Goal: Information Seeking & Learning: Learn about a topic

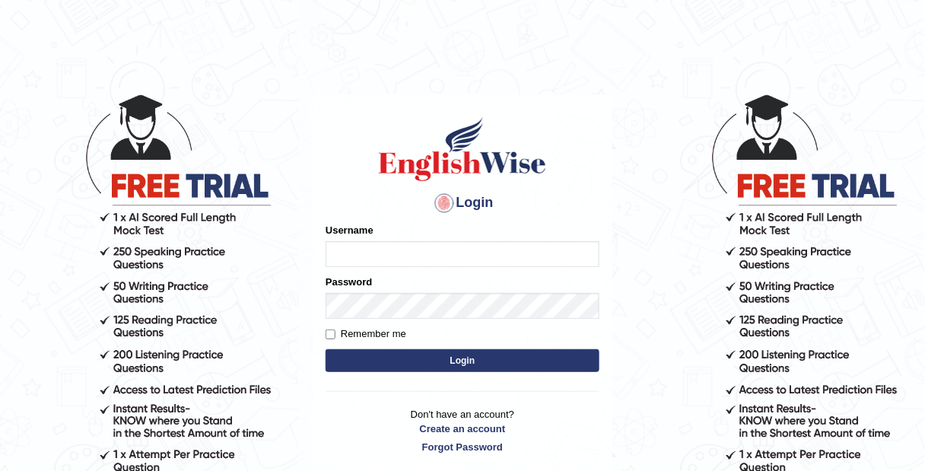
type input "Tamanna29"
click at [437, 355] on button "Login" at bounding box center [463, 360] width 274 height 23
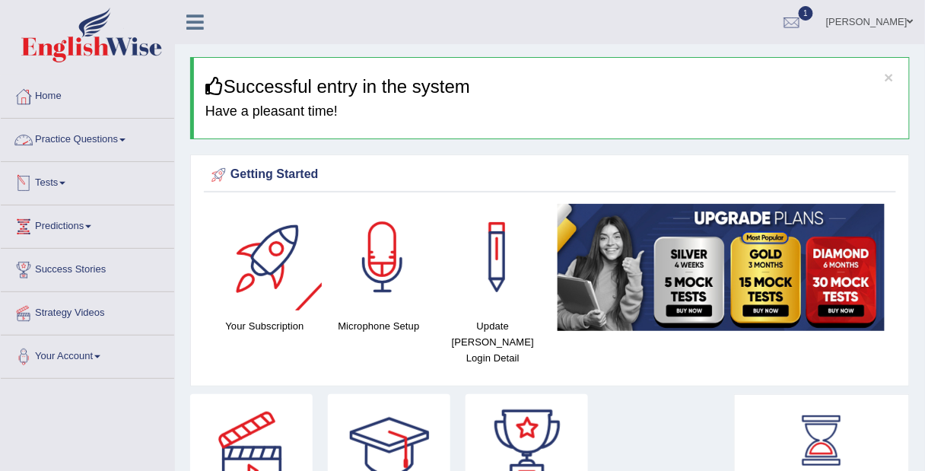
click at [126, 145] on link "Practice Questions" at bounding box center [87, 138] width 173 height 38
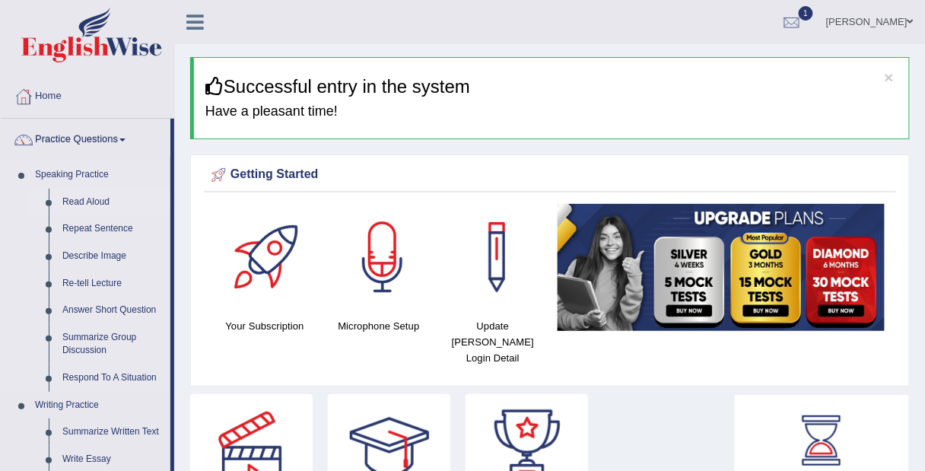
click at [87, 199] on link "Read Aloud" at bounding box center [113, 202] width 115 height 27
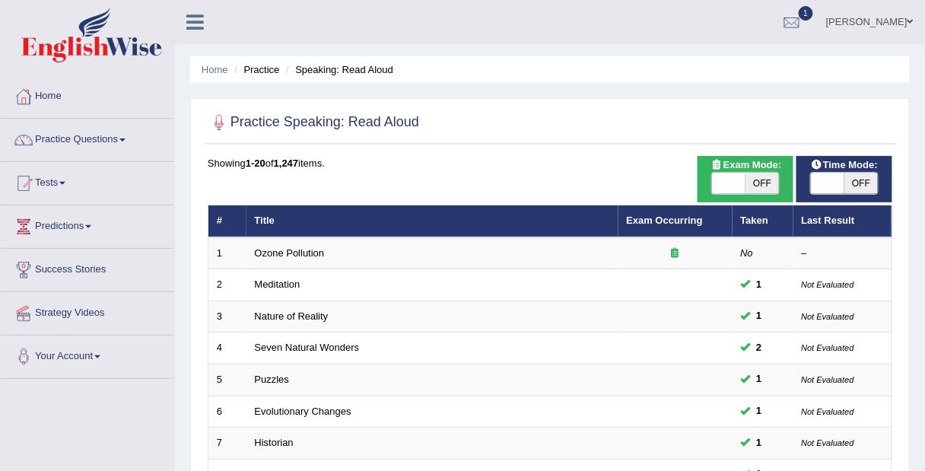
click at [126, 136] on link "Practice Questions" at bounding box center [87, 138] width 173 height 38
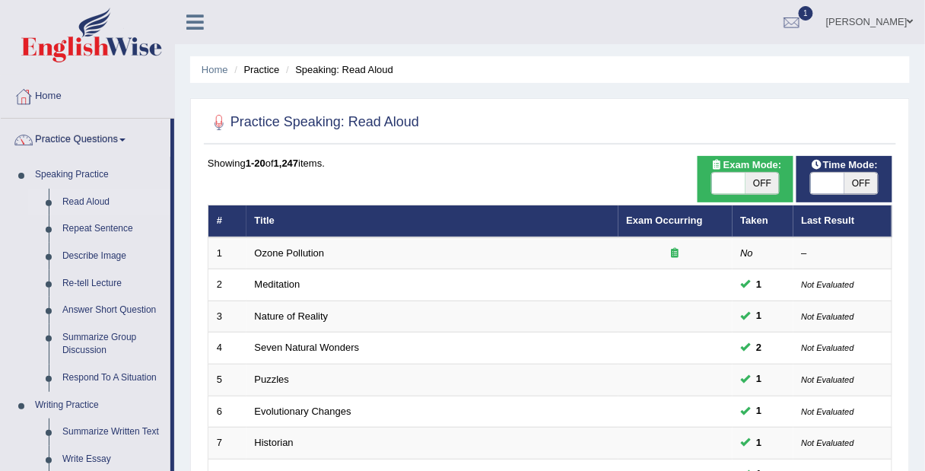
click at [660, 12] on ul "Tamanna Prabhakar Toggle navigation Username: Tamanna29 Access Type: Online Sub…" at bounding box center [662, 21] width 525 height 43
click at [665, 41] on ul "Tamanna Prabhakar Toggle navigation Username: Tamanna29 Access Type: Online Sub…" at bounding box center [662, 21] width 525 height 43
click at [668, 31] on ul "Tamanna Prabhakar Toggle navigation Username: Tamanna29 Access Type: Online Sub…" at bounding box center [662, 21] width 525 height 43
click at [657, 27] on ul "Tamanna Prabhakar Toggle navigation Username: Tamanna29 Access Type: Online Sub…" at bounding box center [662, 21] width 525 height 43
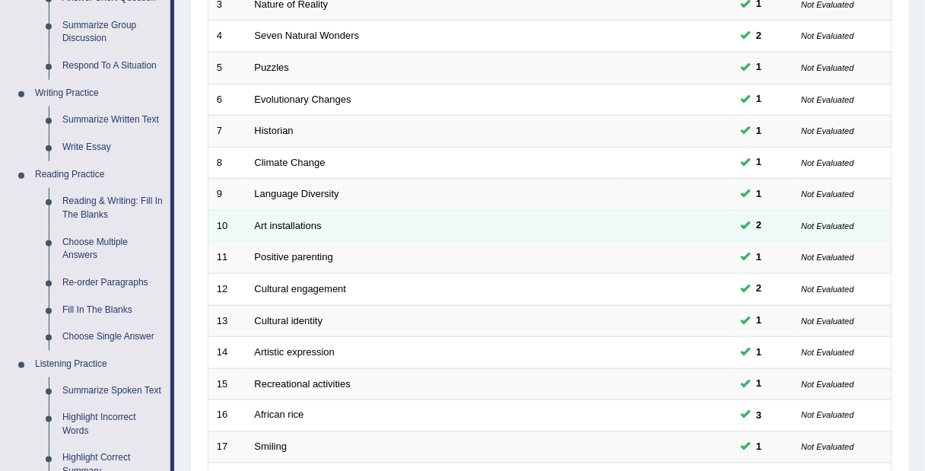
scroll to position [363, 0]
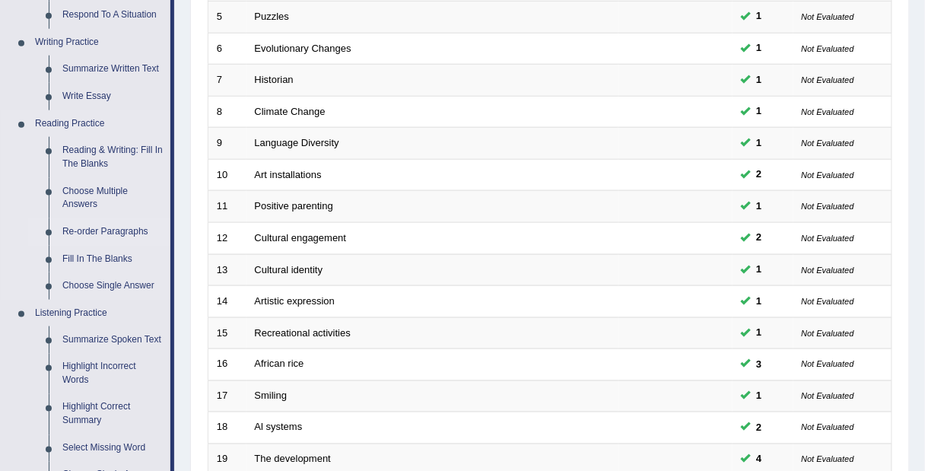
click at [97, 233] on link "Re-order Paragraphs" at bounding box center [113, 231] width 115 height 27
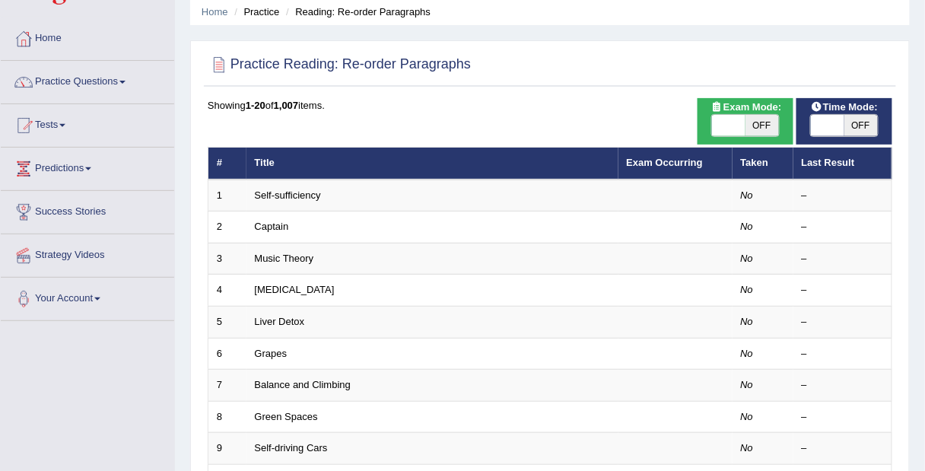
scroll to position [160, 0]
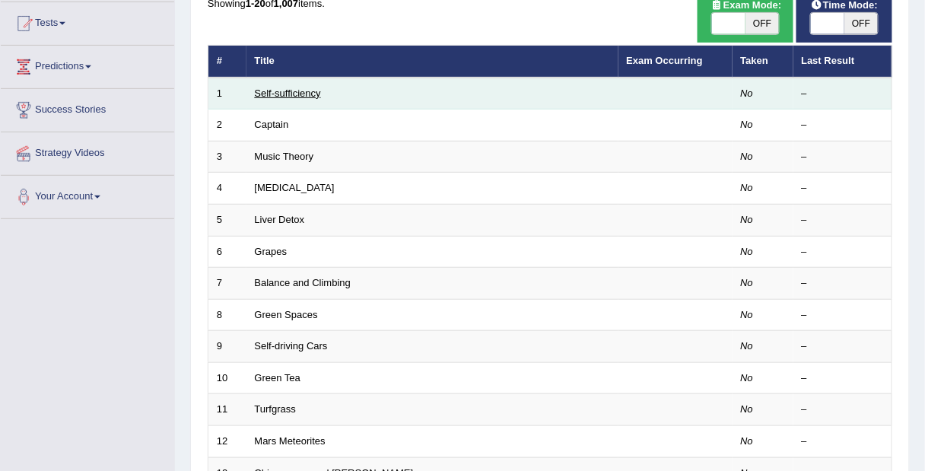
click at [274, 90] on link "Self-sufficiency" at bounding box center [288, 93] width 66 height 11
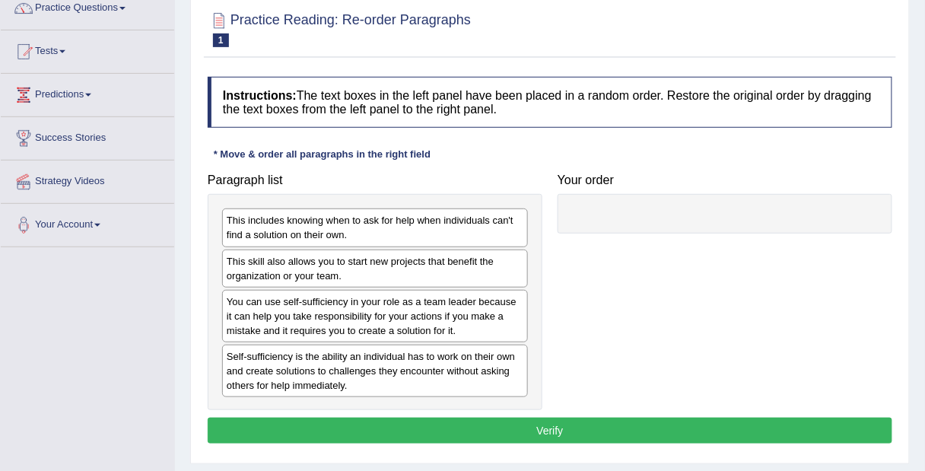
scroll to position [134, 0]
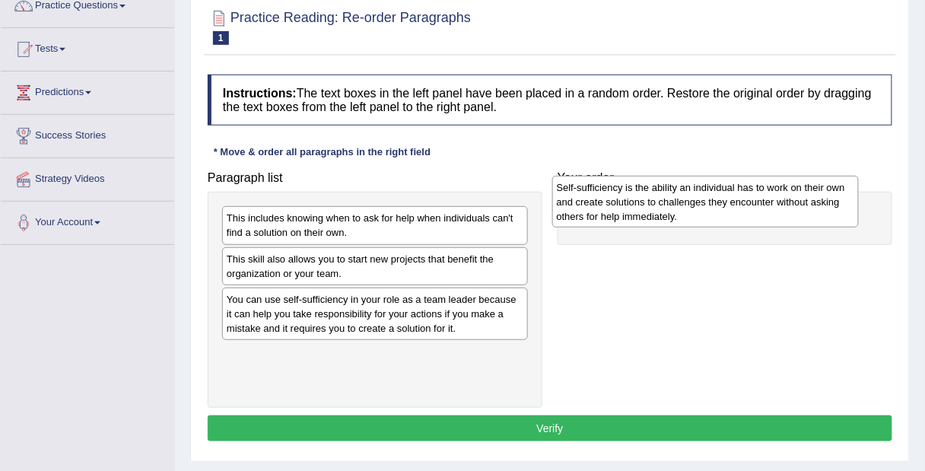
drag, startPoint x: 298, startPoint y: 360, endPoint x: 629, endPoint y: 199, distance: 368.9
click at [629, 199] on div "Self-sufficiency is the ability an individual has to work on their own and crea…" at bounding box center [705, 202] width 307 height 53
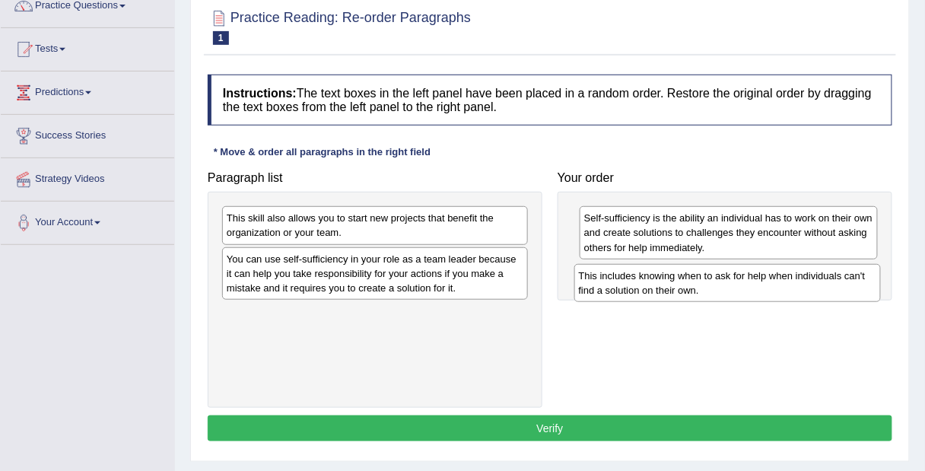
drag, startPoint x: 419, startPoint y: 227, endPoint x: 772, endPoint y: 284, distance: 358.4
click at [772, 284] on div "This includes knowing when to ask for help when individuals can't find a soluti…" at bounding box center [728, 283] width 307 height 38
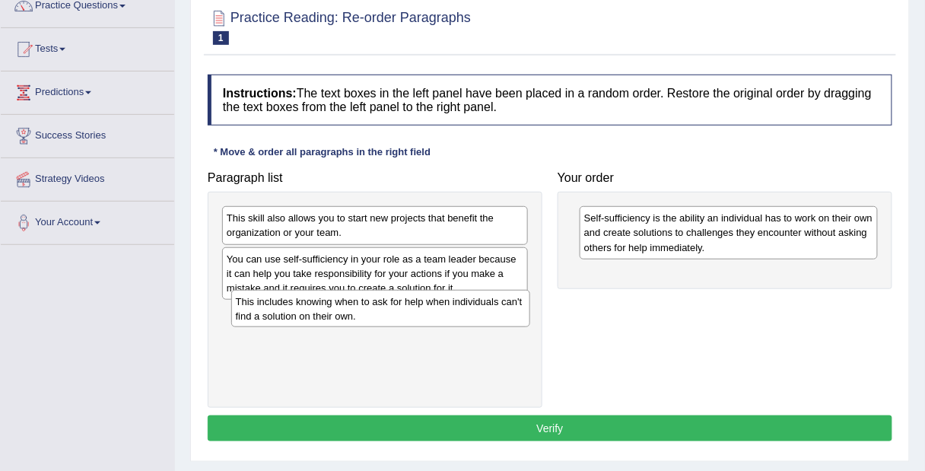
drag, startPoint x: 772, startPoint y: 284, endPoint x: 419, endPoint y: 313, distance: 354.3
click at [419, 313] on div "This includes knowing when to ask for help when individuals can't find a soluti…" at bounding box center [380, 309] width 299 height 38
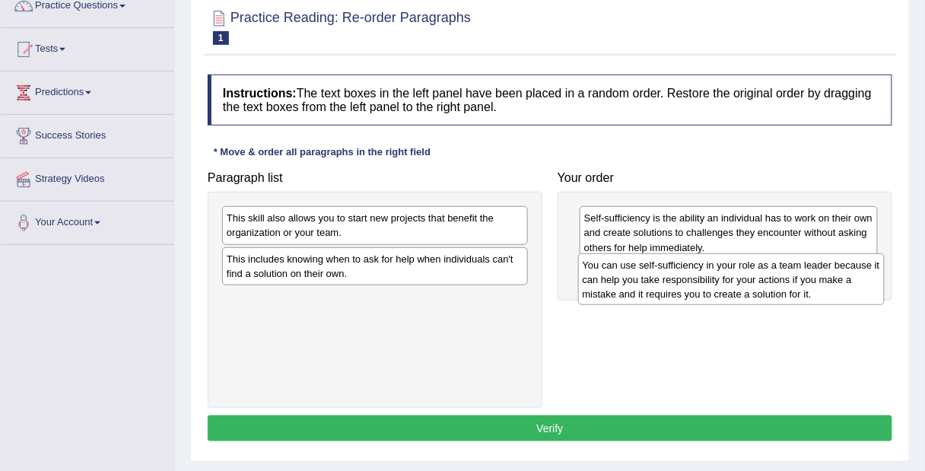
drag, startPoint x: 427, startPoint y: 270, endPoint x: 783, endPoint y: 277, distance: 356.2
click at [783, 277] on div "You can use self-sufficiency in your role as a team leader because it can help …" at bounding box center [731, 279] width 307 height 53
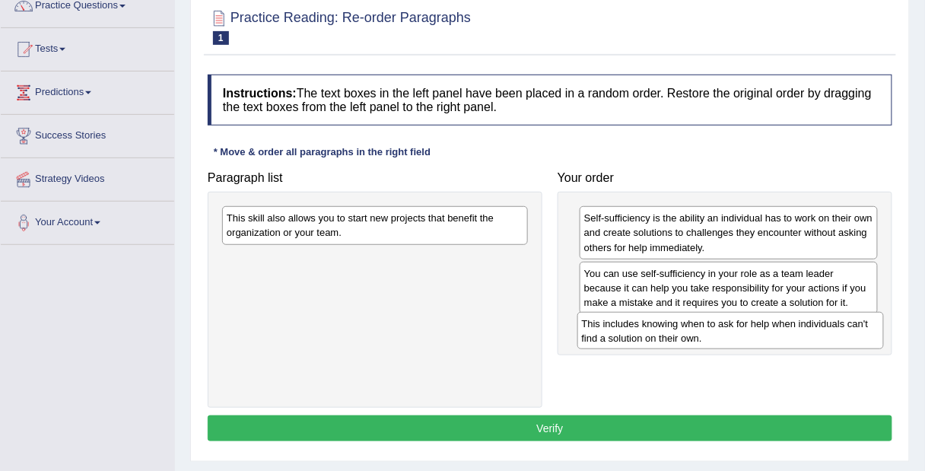
drag, startPoint x: 466, startPoint y: 265, endPoint x: 822, endPoint y: 329, distance: 361.2
click at [822, 329] on div "This includes knowing when to ask for help when individuals can't find a soluti…" at bounding box center [731, 331] width 307 height 38
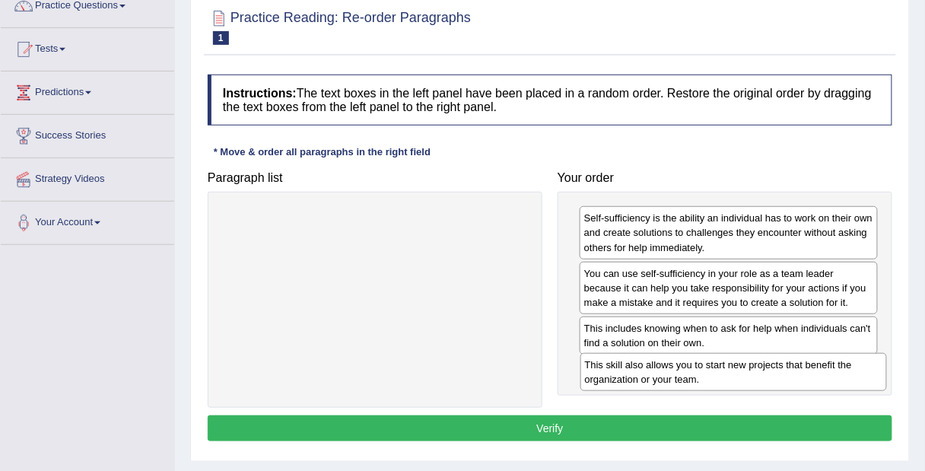
drag, startPoint x: 447, startPoint y: 219, endPoint x: 804, endPoint y: 366, distance: 385.9
click at [804, 366] on div "This skill also allows you to start new projects that benefit the organization …" at bounding box center [734, 372] width 307 height 38
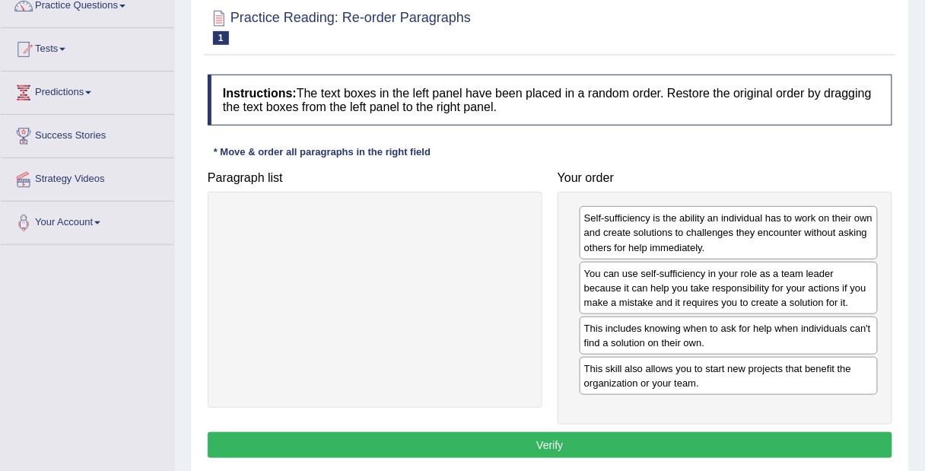
click at [578, 442] on button "Verify" at bounding box center [550, 445] width 685 height 26
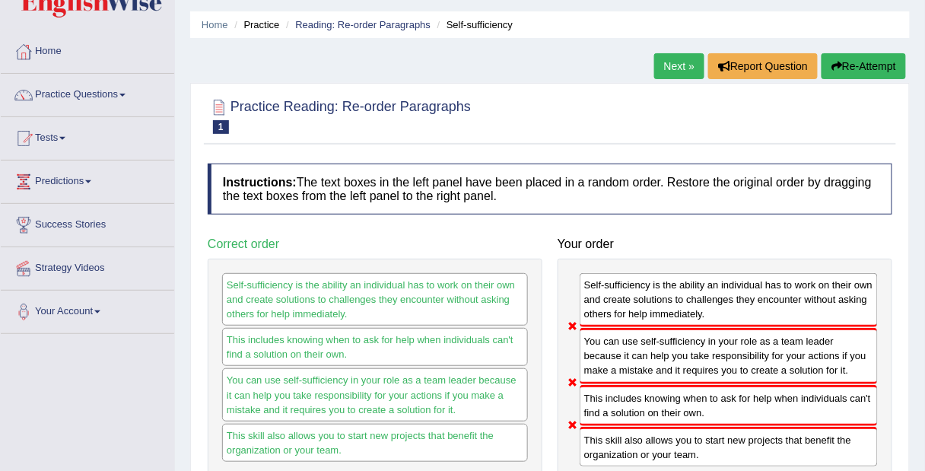
scroll to position [0, 0]
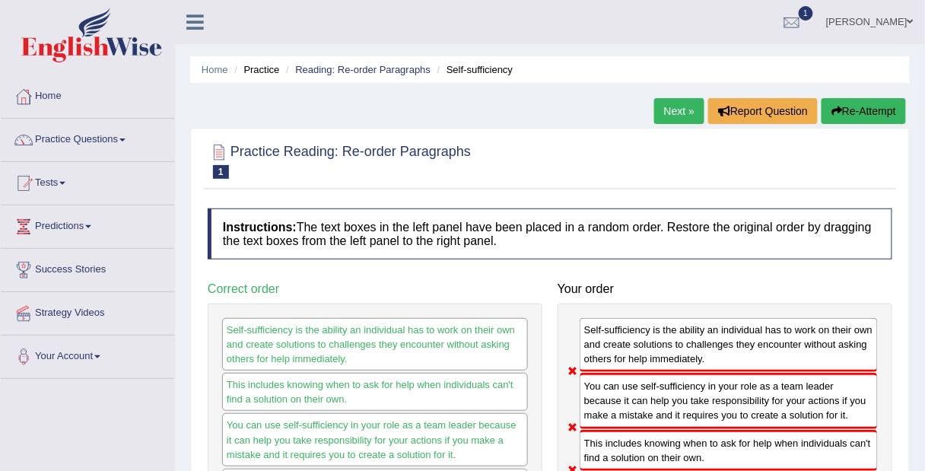
click at [673, 110] on link "Next »" at bounding box center [679, 111] width 50 height 26
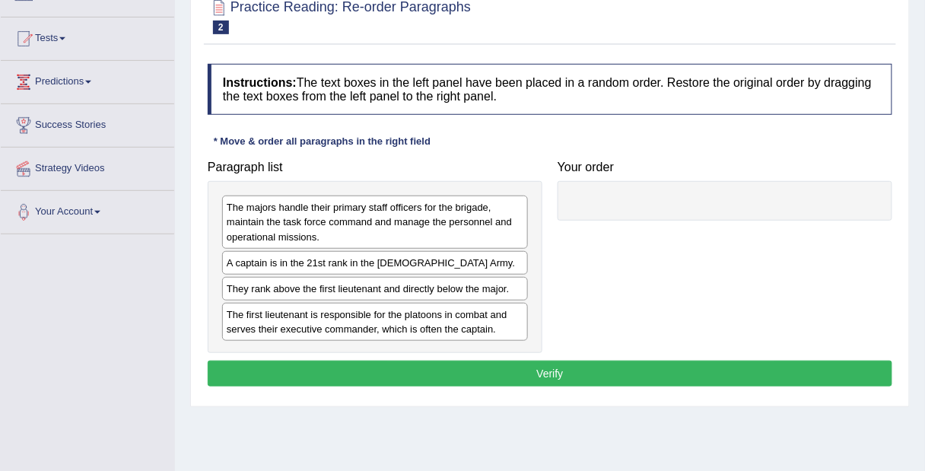
scroll to position [144, 0]
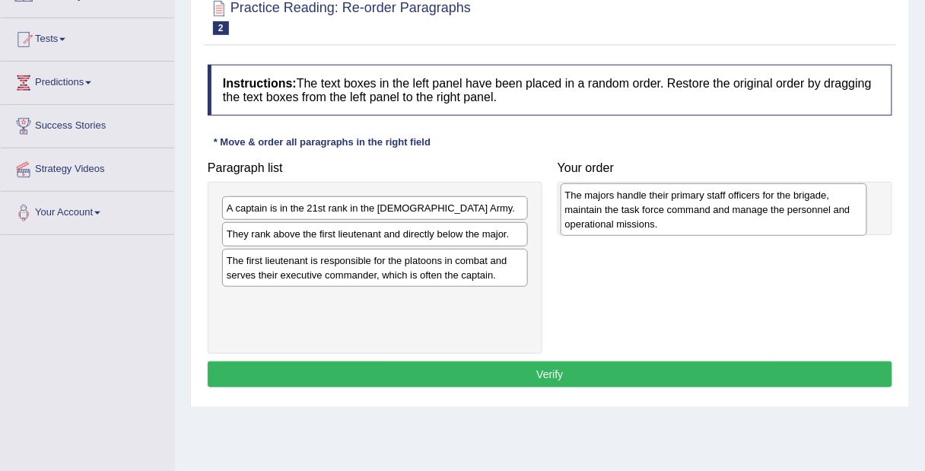
drag, startPoint x: 396, startPoint y: 221, endPoint x: 734, endPoint y: 207, distance: 338.9
click at [734, 207] on div "The majors handle their primary staff officers for the brigade, maintain the ta…" at bounding box center [714, 209] width 307 height 53
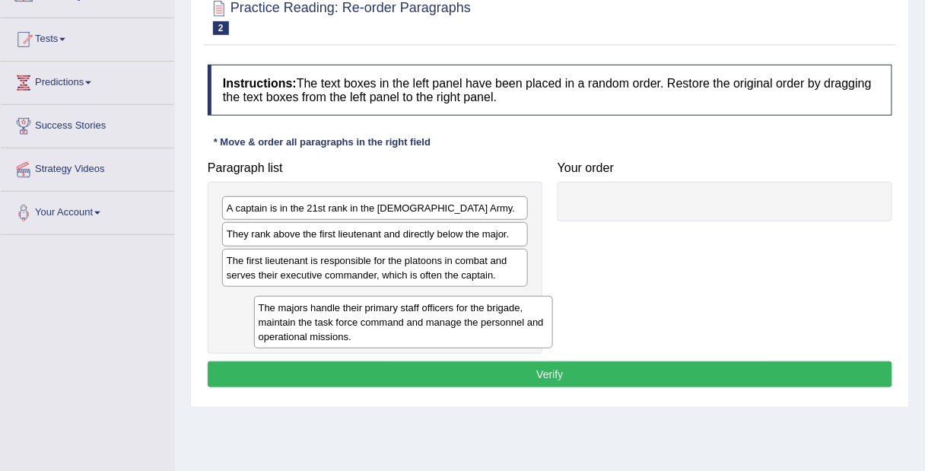
drag, startPoint x: 652, startPoint y: 228, endPoint x: 327, endPoint y: 327, distance: 339.9
click at [327, 327] on div "The majors handle their primary staff officers for the brigade, maintain the ta…" at bounding box center [403, 322] width 299 height 53
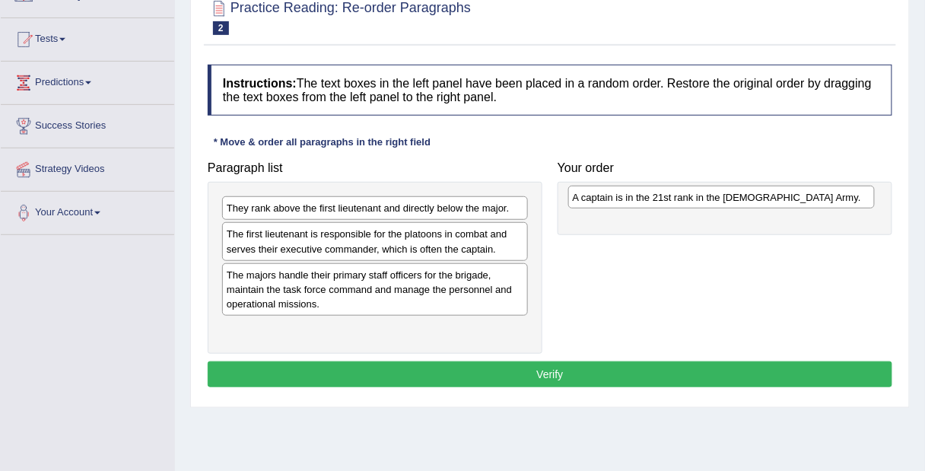
drag, startPoint x: 297, startPoint y: 203, endPoint x: 643, endPoint y: 193, distance: 346.4
click at [643, 193] on div "A captain is in the 21st rank in the US Army." at bounding box center [721, 197] width 307 height 23
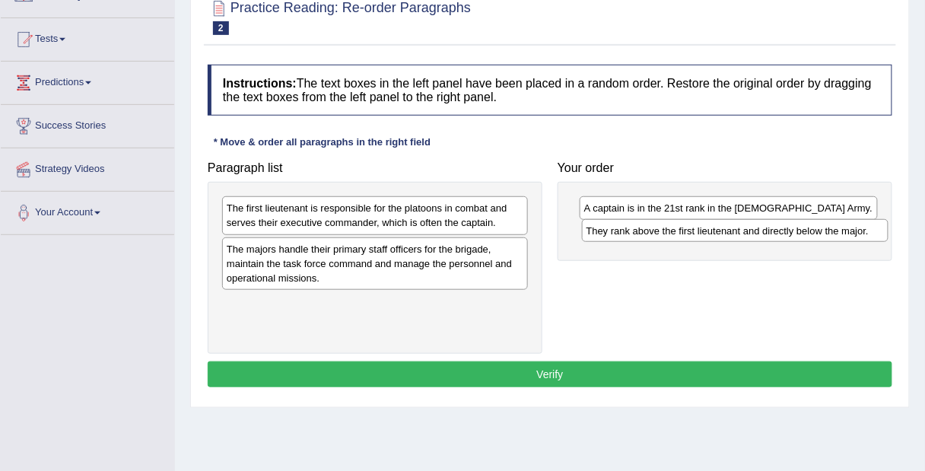
drag, startPoint x: 396, startPoint y: 207, endPoint x: 756, endPoint y: 229, distance: 360.6
click at [756, 229] on div "They rank above the first lieutenant and directly below the major." at bounding box center [735, 230] width 307 height 23
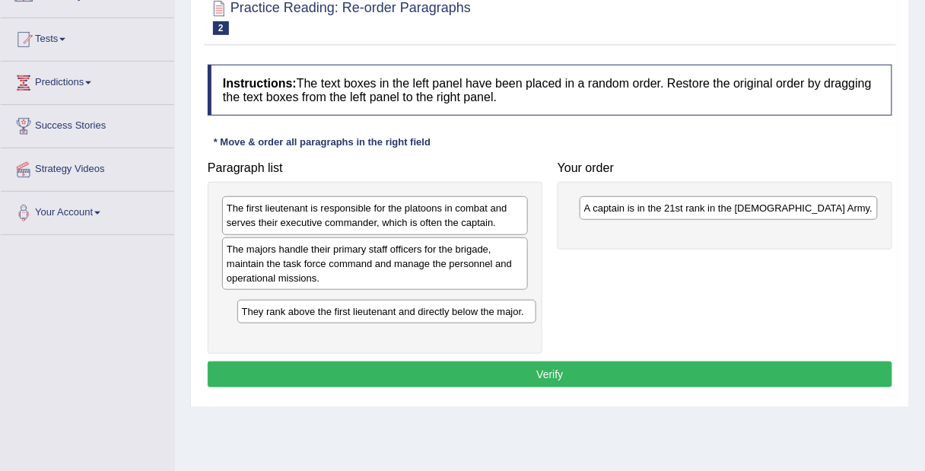
drag, startPoint x: 715, startPoint y: 237, endPoint x: 373, endPoint y: 315, distance: 351.3
click at [373, 315] on div "They rank above the first lieutenant and directly below the major." at bounding box center [386, 311] width 299 height 23
click at [326, 218] on div "The first lieutenant is responsible for the platoons in combat and serves their…" at bounding box center [375, 215] width 306 height 38
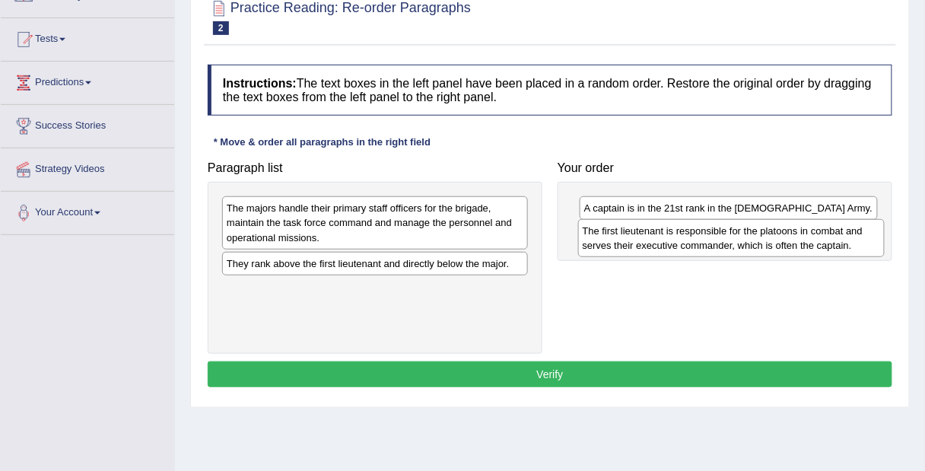
drag, startPoint x: 323, startPoint y: 219, endPoint x: 679, endPoint y: 242, distance: 356.9
click at [679, 242] on div "The first lieutenant is responsible for the platoons in combat and serves their…" at bounding box center [731, 238] width 307 height 38
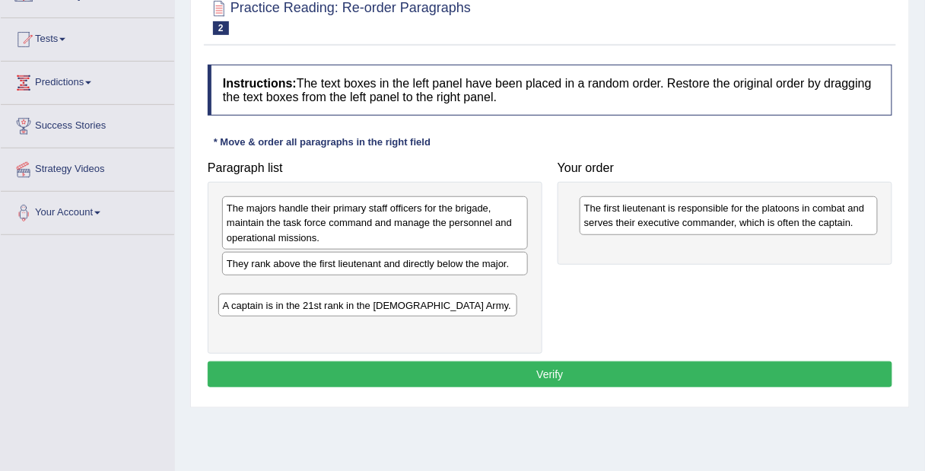
drag, startPoint x: 678, startPoint y: 209, endPoint x: 317, endPoint y: 306, distance: 374.1
click at [317, 306] on div "A captain is in the 21st rank in the US Army." at bounding box center [367, 305] width 299 height 23
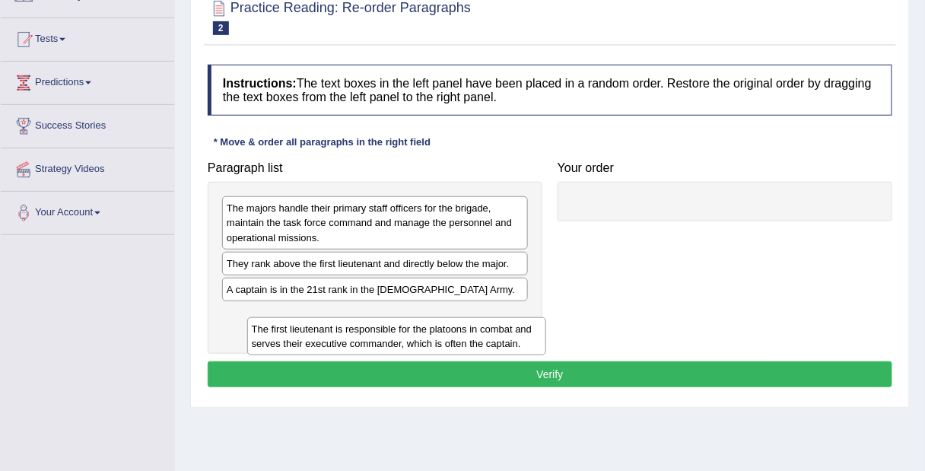
drag, startPoint x: 624, startPoint y: 212, endPoint x: 289, endPoint y: 329, distance: 354.7
click at [289, 329] on div "The first lieutenant is responsible for the platoons in combat and serves their…" at bounding box center [396, 336] width 299 height 38
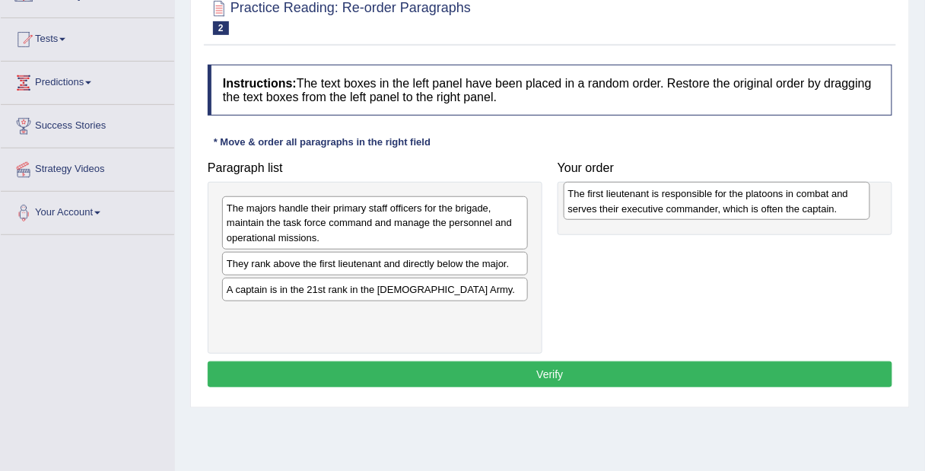
drag, startPoint x: 310, startPoint y: 326, endPoint x: 651, endPoint y: 207, distance: 361.7
click at [651, 207] on div "The first lieutenant is responsible for the platoons in combat and serves their…" at bounding box center [717, 201] width 307 height 38
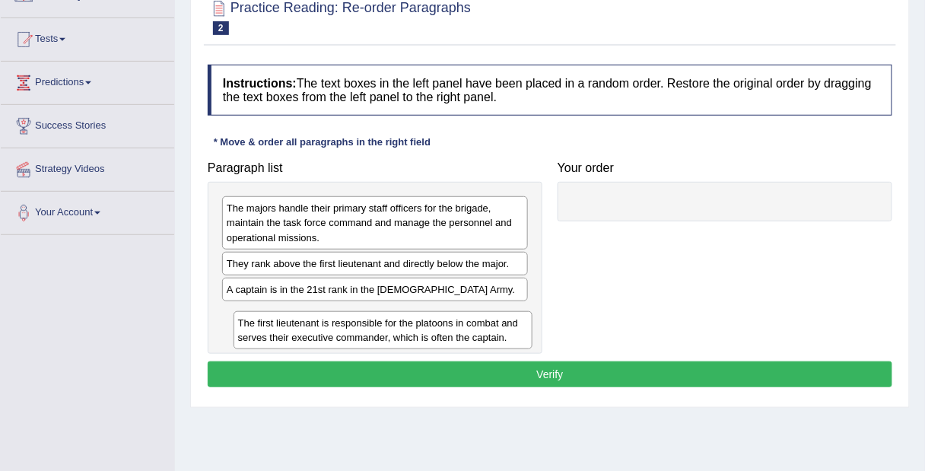
drag, startPoint x: 673, startPoint y: 212, endPoint x: 326, endPoint y: 327, distance: 365.5
click at [326, 327] on div "The first lieutenant is responsible for the platoons in combat and serves their…" at bounding box center [383, 330] width 299 height 38
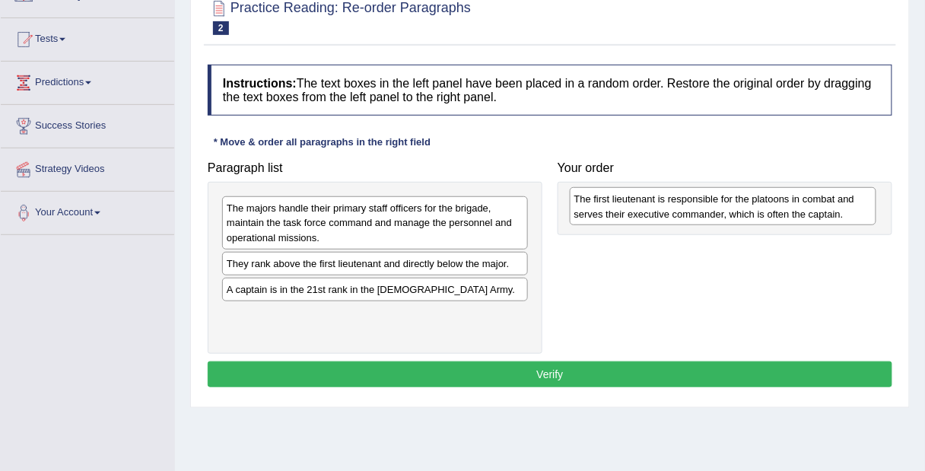
drag, startPoint x: 317, startPoint y: 318, endPoint x: 665, endPoint y: 204, distance: 366.0
click at [665, 204] on div "The first lieutenant is responsible for the platoons in combat and serves their…" at bounding box center [723, 206] width 307 height 38
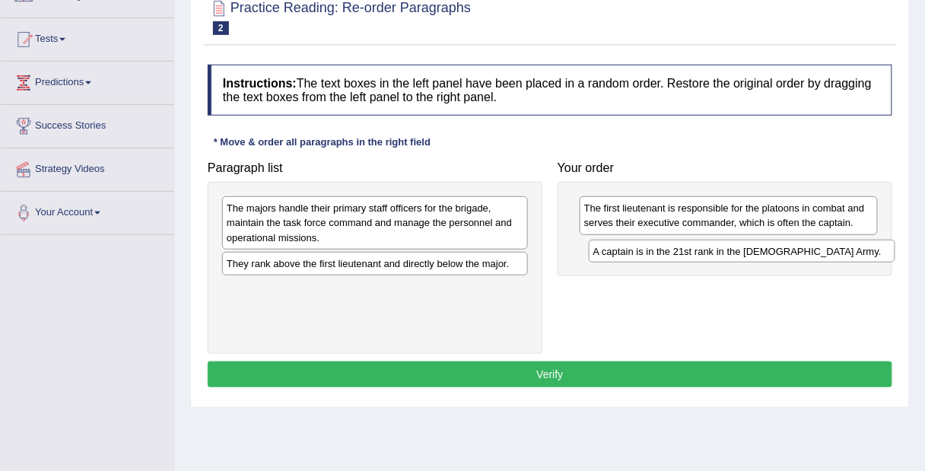
drag, startPoint x: 309, startPoint y: 287, endPoint x: 676, endPoint y: 251, distance: 368.5
click at [676, 251] on div "A captain is in the 21st rank in the US Army." at bounding box center [742, 251] width 307 height 23
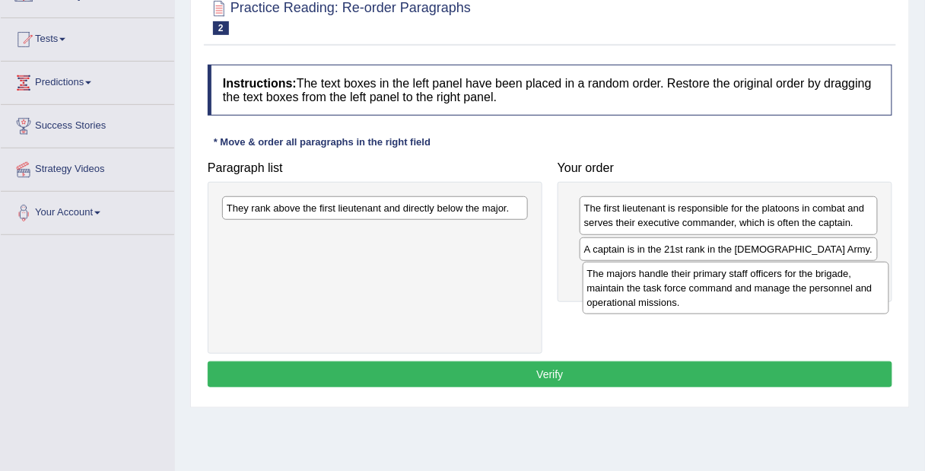
drag, startPoint x: 432, startPoint y: 224, endPoint x: 793, endPoint y: 289, distance: 366.6
click at [793, 289] on div "The majors handle their primary staff officers for the brigade, maintain the ta…" at bounding box center [736, 288] width 307 height 53
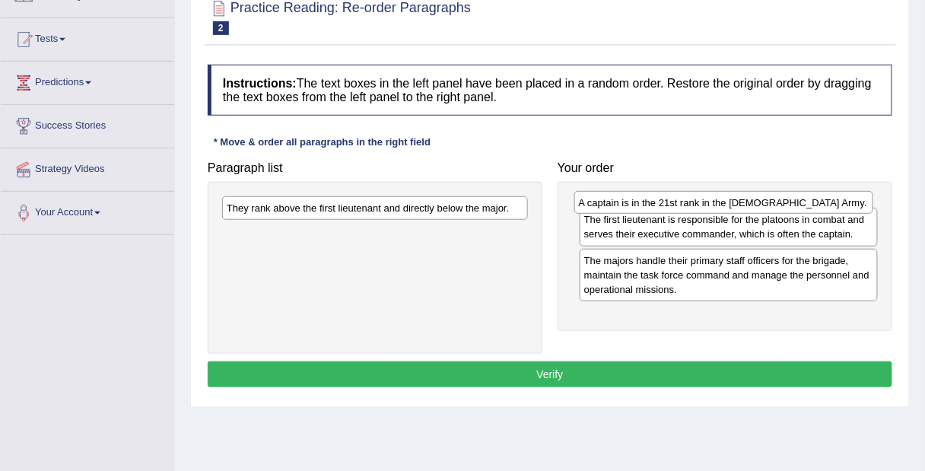
drag, startPoint x: 625, startPoint y: 252, endPoint x: 619, endPoint y: 205, distance: 47.6
click at [619, 205] on div "A captain is in the 21st rank in the US Army." at bounding box center [724, 202] width 299 height 23
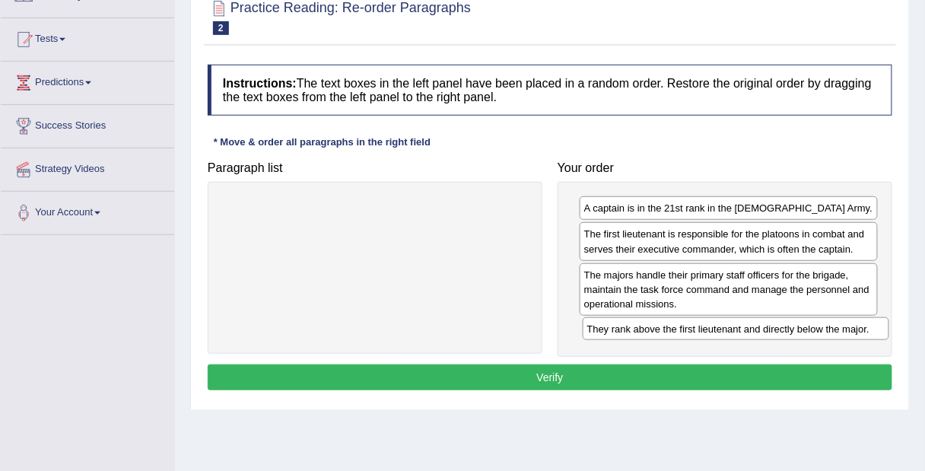
drag, startPoint x: 505, startPoint y: 212, endPoint x: 864, endPoint y: 335, distance: 380.2
click at [864, 335] on div "They rank above the first lieutenant and directly below the major." at bounding box center [736, 328] width 307 height 23
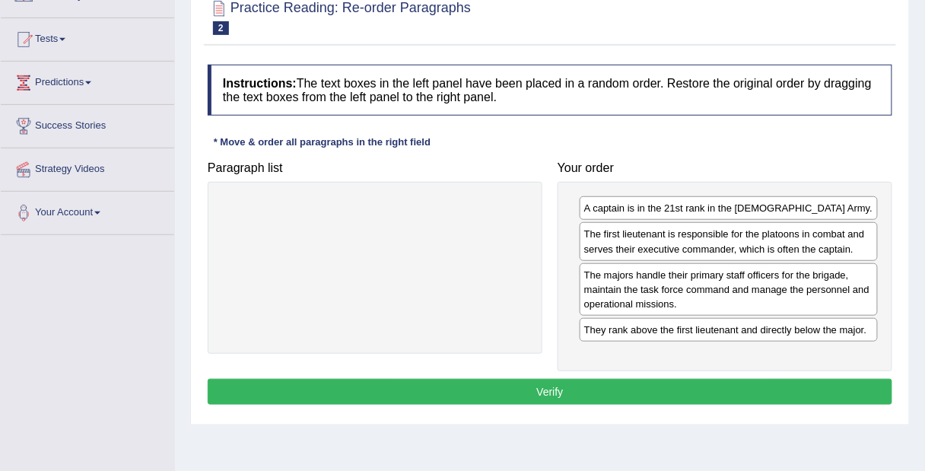
click at [667, 387] on button "Verify" at bounding box center [550, 392] width 685 height 26
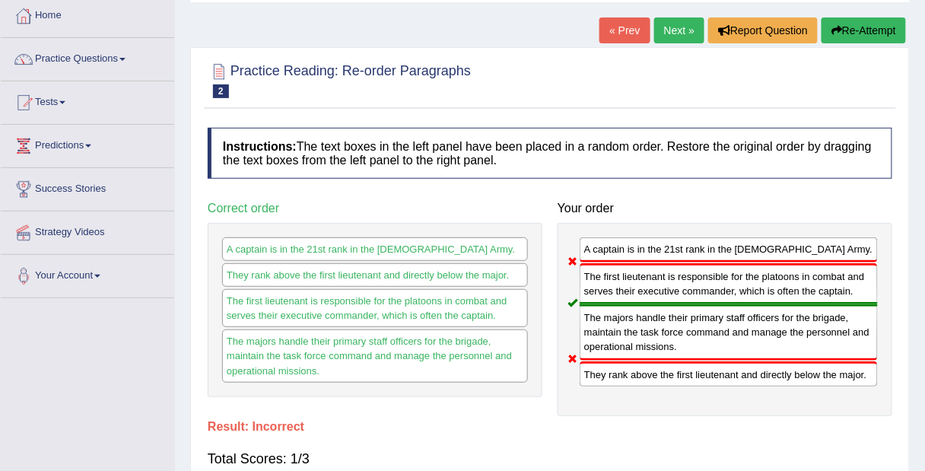
scroll to position [80, 0]
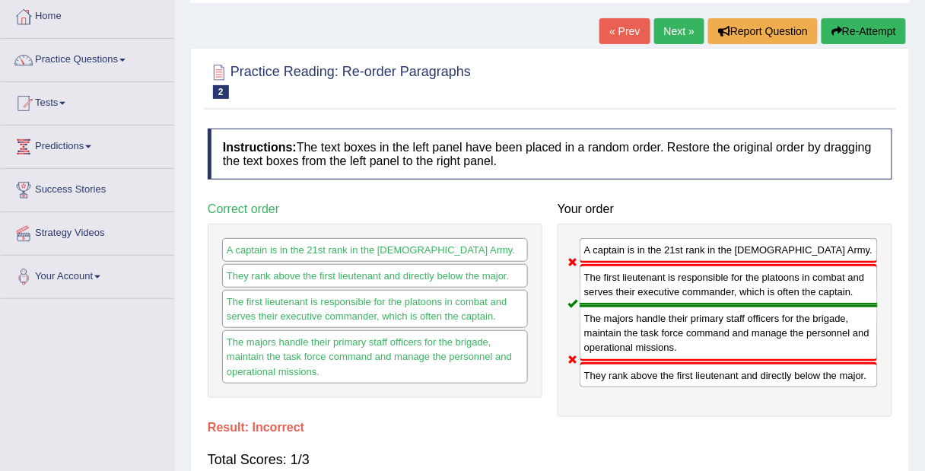
click at [675, 31] on link "Next »" at bounding box center [679, 31] width 50 height 26
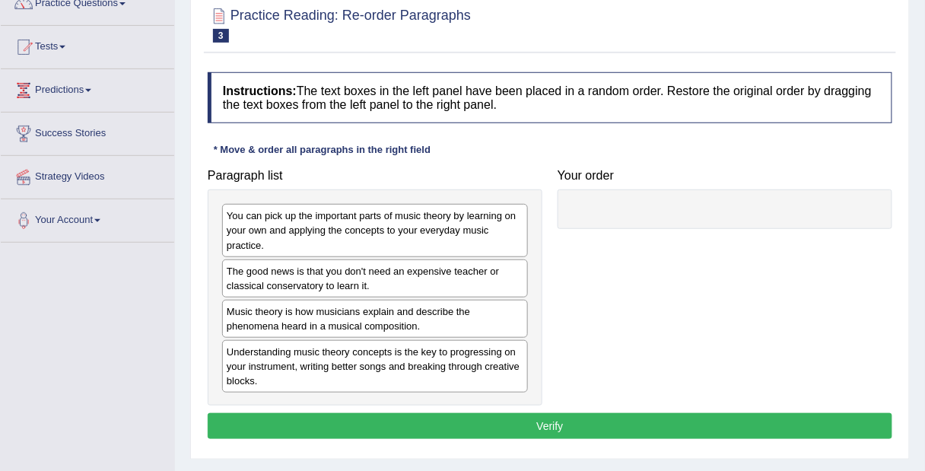
scroll to position [135, 0]
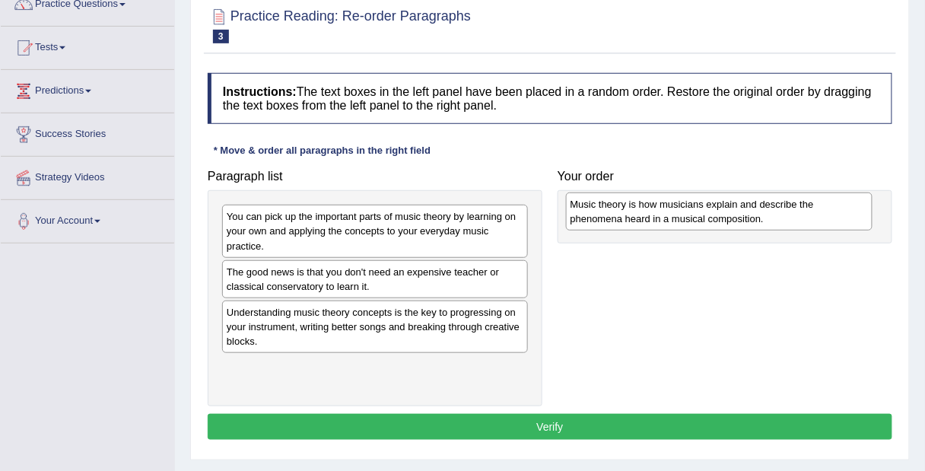
drag, startPoint x: 403, startPoint y: 312, endPoint x: 746, endPoint y: 205, distance: 360.1
click at [746, 205] on div "Music theory is how musicians explain and describe the phenomena heard in a mus…" at bounding box center [719, 212] width 307 height 38
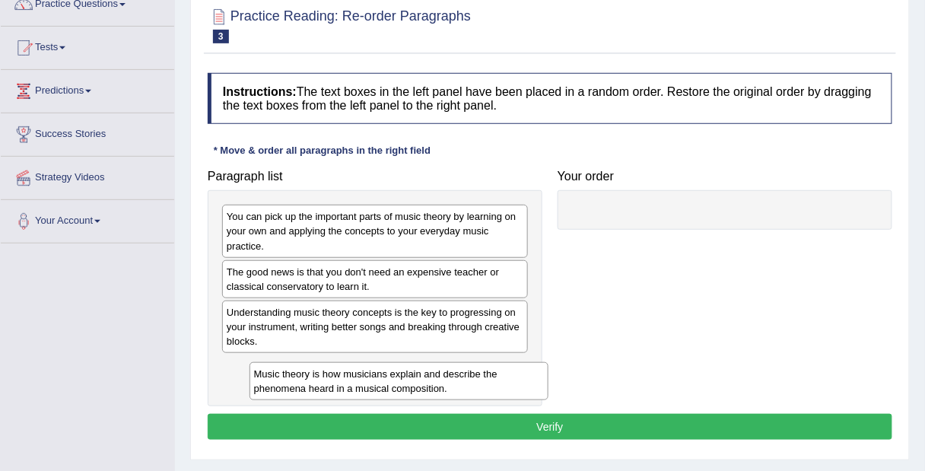
drag, startPoint x: 623, startPoint y: 228, endPoint x: 288, endPoint y: 374, distance: 366.0
click at [288, 374] on div "Music theory is how musicians explain and describe the phenomena heard in a mus…" at bounding box center [399, 381] width 299 height 38
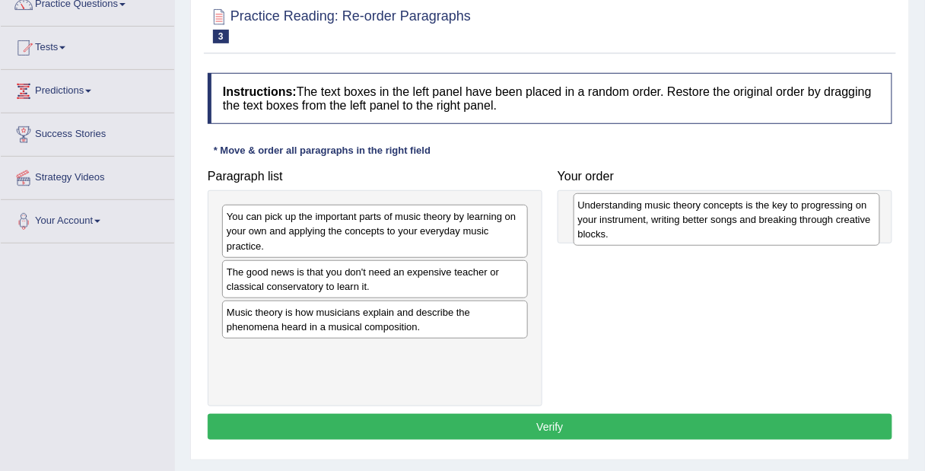
drag, startPoint x: 316, startPoint y: 323, endPoint x: 667, endPoint y: 218, distance: 367.1
click at [667, 218] on div "Understanding music theory concepts is the key to progressing on your instrumen…" at bounding box center [727, 219] width 307 height 53
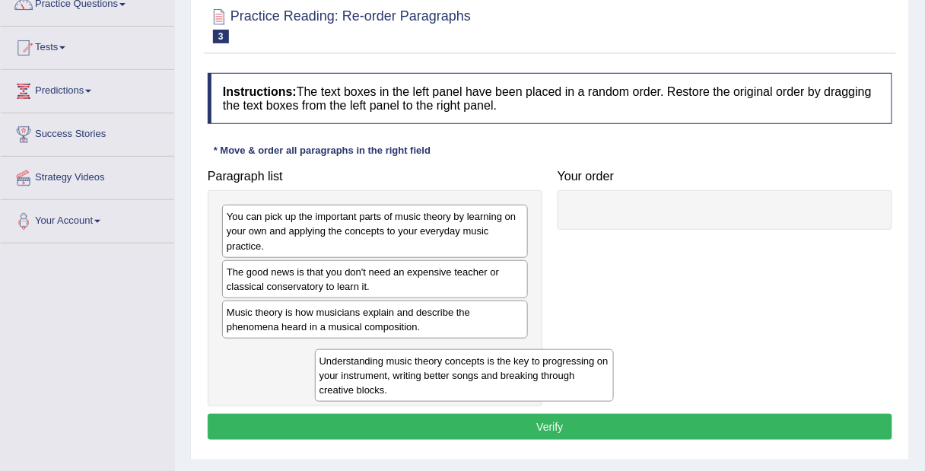
drag, startPoint x: 680, startPoint y: 218, endPoint x: 415, endPoint y: 362, distance: 301.7
click at [415, 362] on div "Understanding music theory concepts is the key to progressing on your instrumen…" at bounding box center [464, 375] width 299 height 53
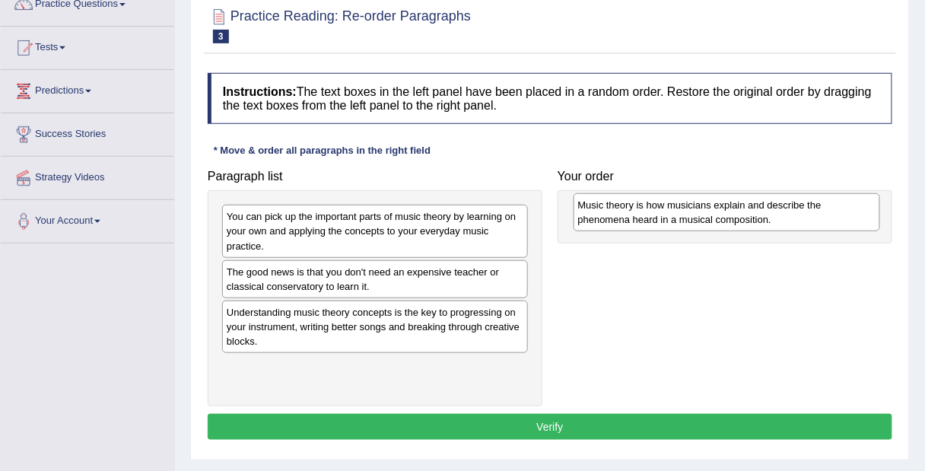
drag, startPoint x: 390, startPoint y: 317, endPoint x: 742, endPoint y: 212, distance: 367.1
click at [742, 212] on div "Music theory is how musicians explain and describe the phenomena heard in a mus…" at bounding box center [727, 212] width 307 height 38
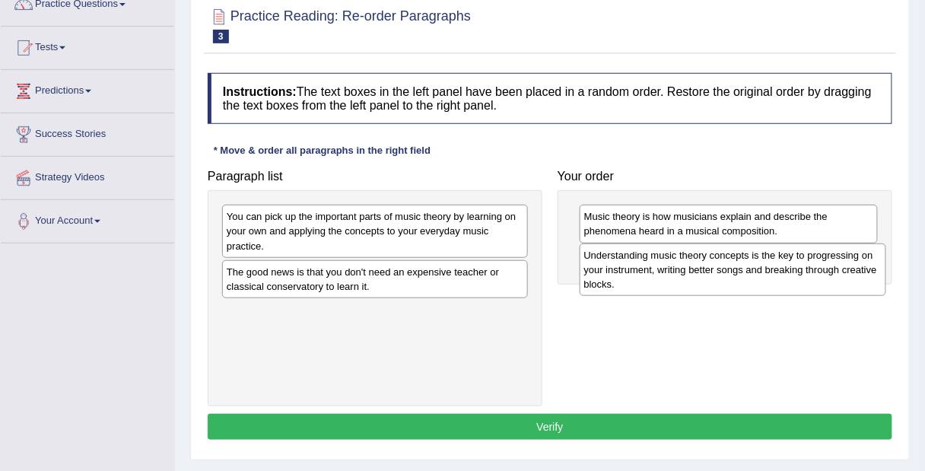
drag, startPoint x: 393, startPoint y: 319, endPoint x: 750, endPoint y: 263, distance: 361.2
click at [750, 263] on div "Understanding music theory concepts is the key to progressing on your instrumen…" at bounding box center [733, 270] width 307 height 53
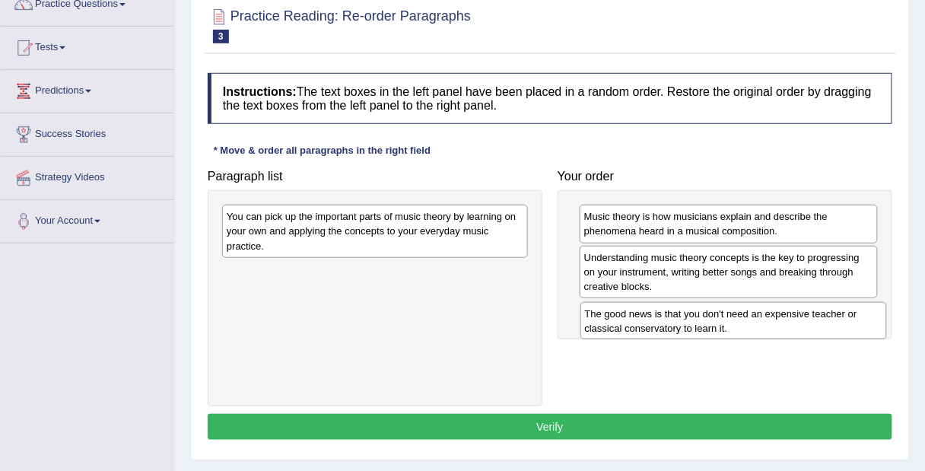
drag, startPoint x: 364, startPoint y: 283, endPoint x: 723, endPoint y: 323, distance: 361.4
click at [723, 323] on div "The good news is that you don't need an expensive teacher or classical conserva…" at bounding box center [734, 321] width 307 height 38
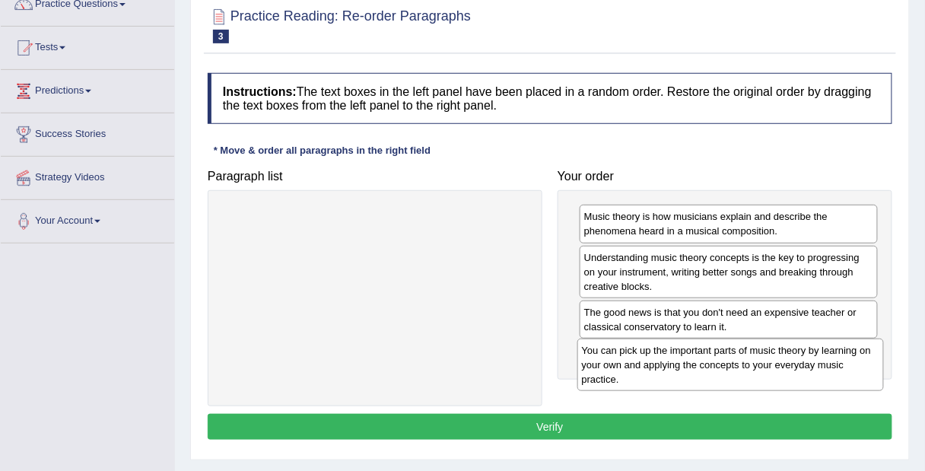
drag, startPoint x: 414, startPoint y: 234, endPoint x: 769, endPoint y: 367, distance: 379.5
click at [769, 367] on div "You can pick up the important parts of music theory by learning on your own and…" at bounding box center [731, 365] width 307 height 53
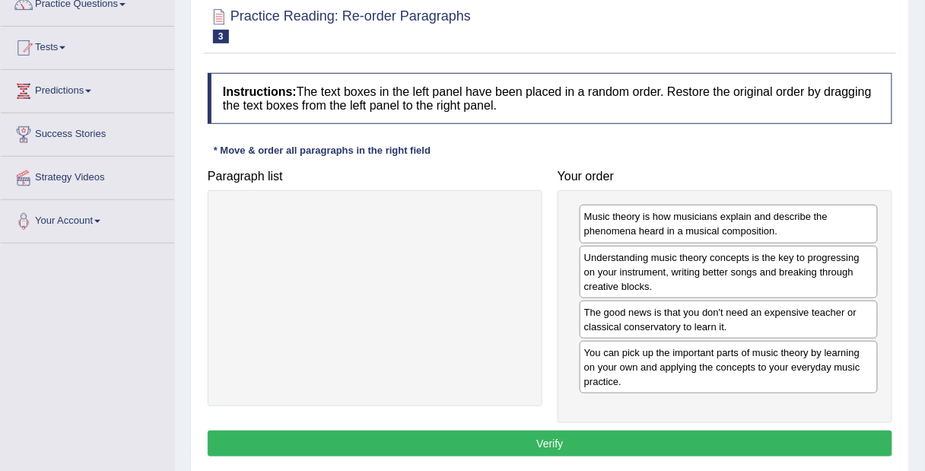
click at [594, 447] on button "Verify" at bounding box center [550, 444] width 685 height 26
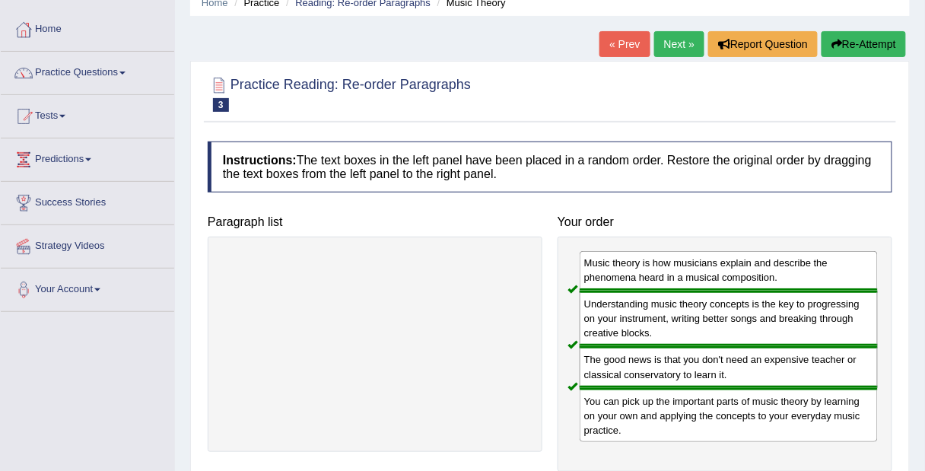
scroll to position [32, 0]
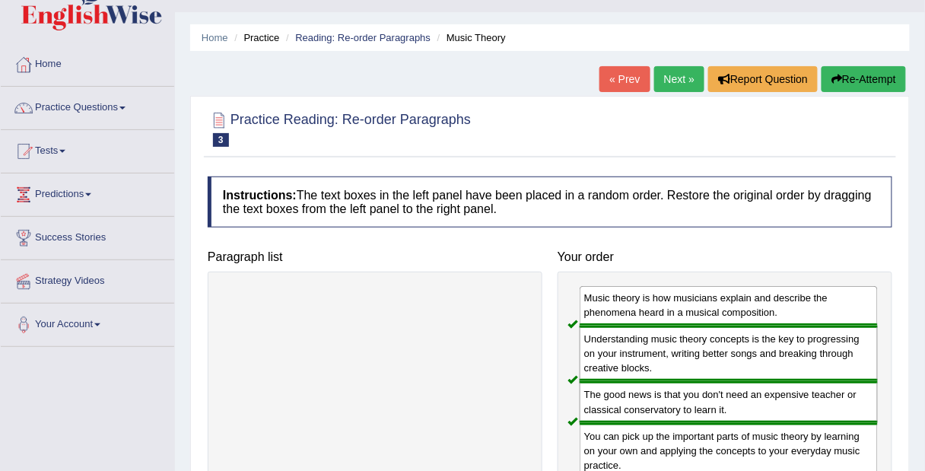
click at [677, 81] on link "Next »" at bounding box center [679, 79] width 50 height 26
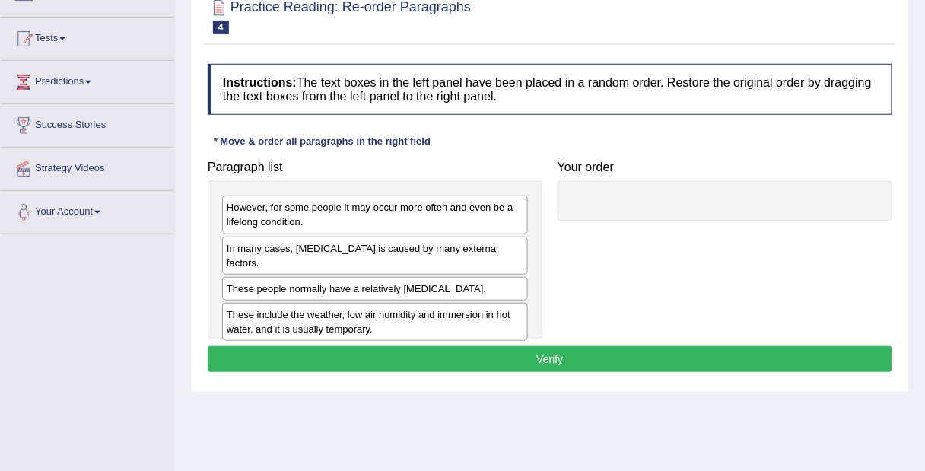
scroll to position [148, 0]
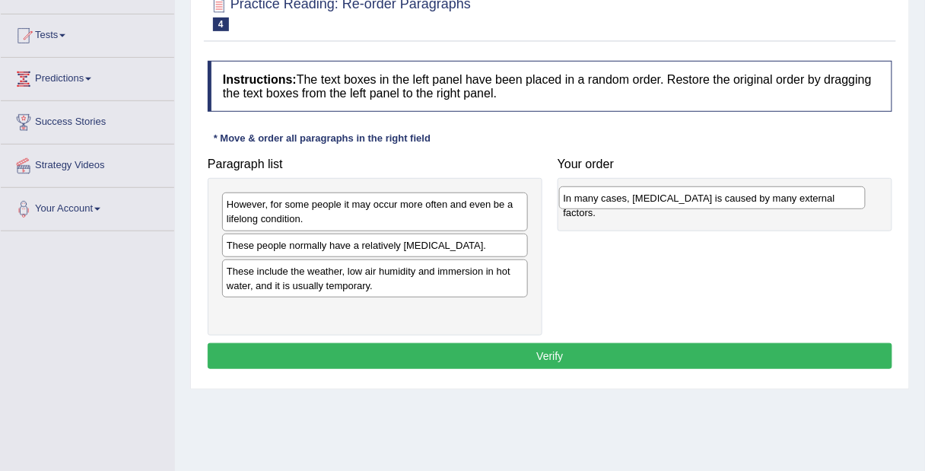
drag, startPoint x: 454, startPoint y: 244, endPoint x: 791, endPoint y: 199, distance: 340.2
click at [791, 199] on div "In many cases, dry skin is caused by many external factors." at bounding box center [712, 197] width 307 height 23
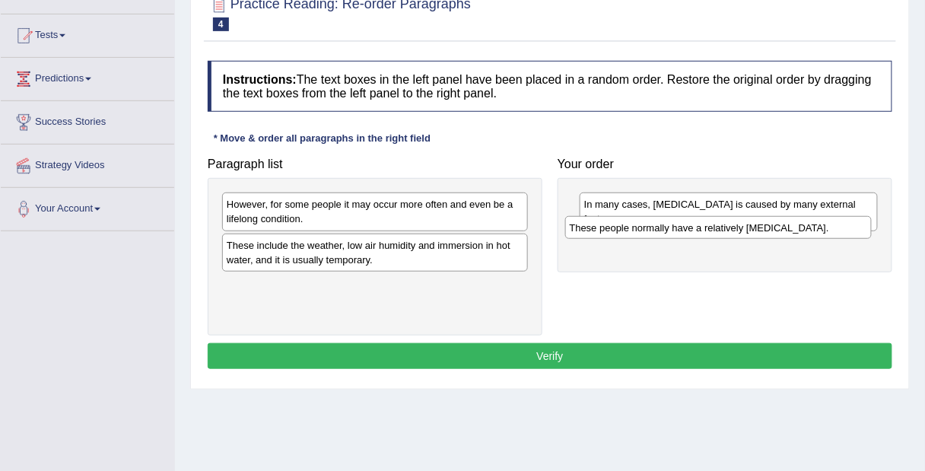
drag, startPoint x: 479, startPoint y: 245, endPoint x: 823, endPoint y: 228, distance: 344.4
click at [823, 228] on div "These people normally have a relatively sensitive skin." at bounding box center [718, 227] width 307 height 23
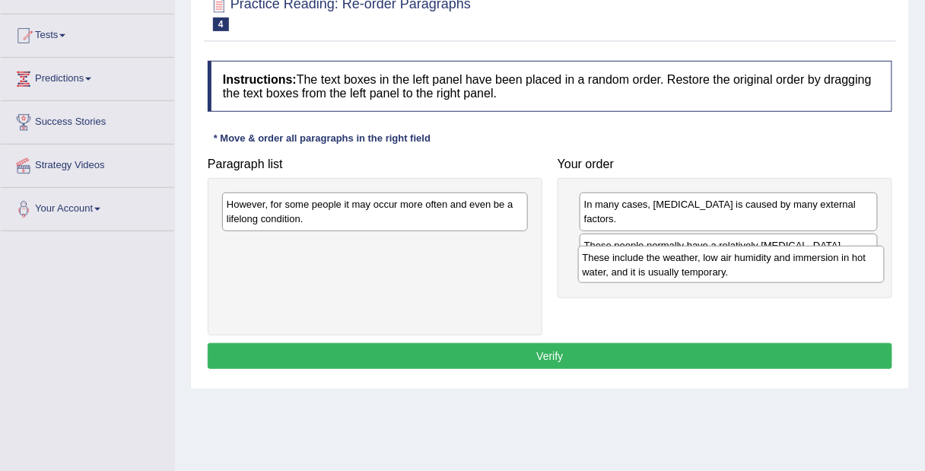
drag, startPoint x: 450, startPoint y: 253, endPoint x: 807, endPoint y: 266, distance: 356.4
click at [807, 266] on div "These include the weather, low air humidity and immersion in hot water, and it …" at bounding box center [731, 265] width 307 height 38
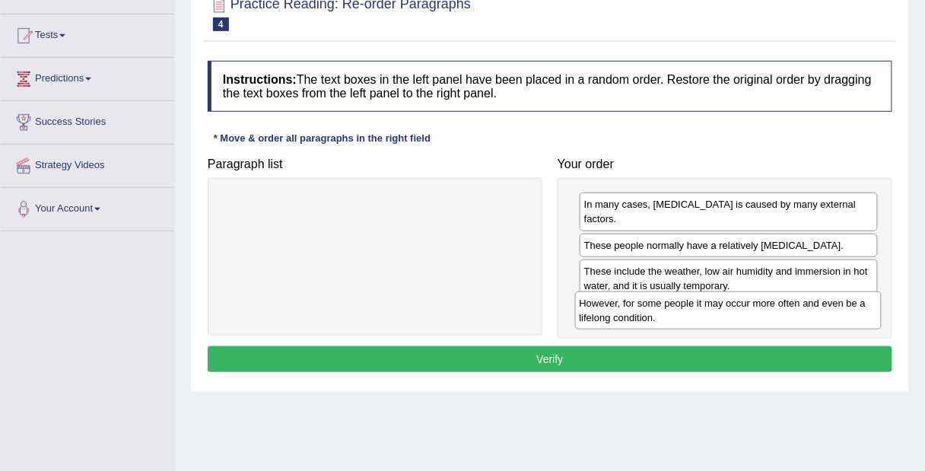
drag, startPoint x: 484, startPoint y: 210, endPoint x: 837, endPoint y: 308, distance: 366.5
click at [837, 308] on div "However, for some people it may occur more often and even be a lifelong conditi…" at bounding box center [728, 310] width 307 height 38
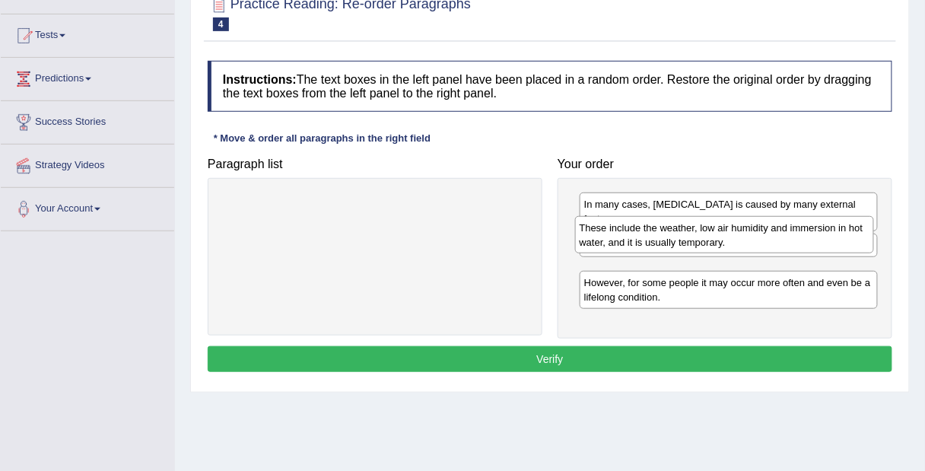
drag, startPoint x: 746, startPoint y: 272, endPoint x: 741, endPoint y: 245, distance: 27.0
click at [741, 245] on div "These include the weather, low air humidity and immersion in hot water, and it …" at bounding box center [724, 235] width 299 height 38
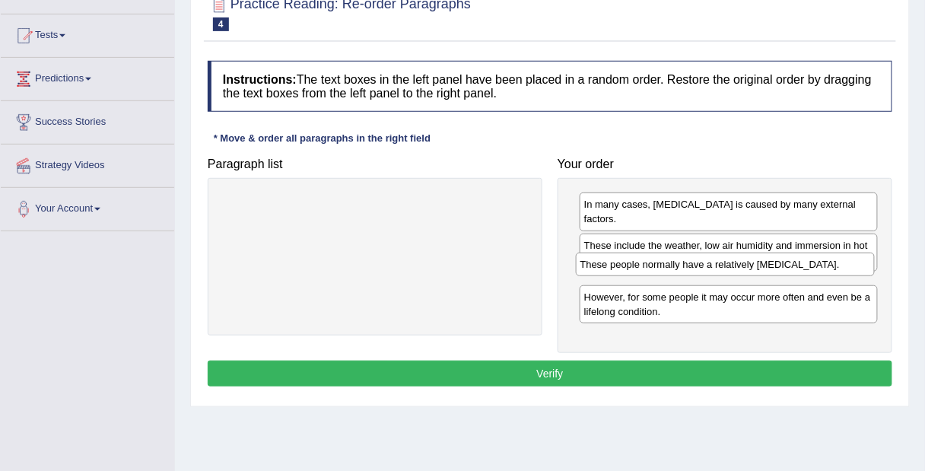
drag, startPoint x: 737, startPoint y: 230, endPoint x: 733, endPoint y: 264, distance: 34.5
click at [733, 264] on div "These people normally have a relatively sensitive skin." at bounding box center [725, 264] width 299 height 23
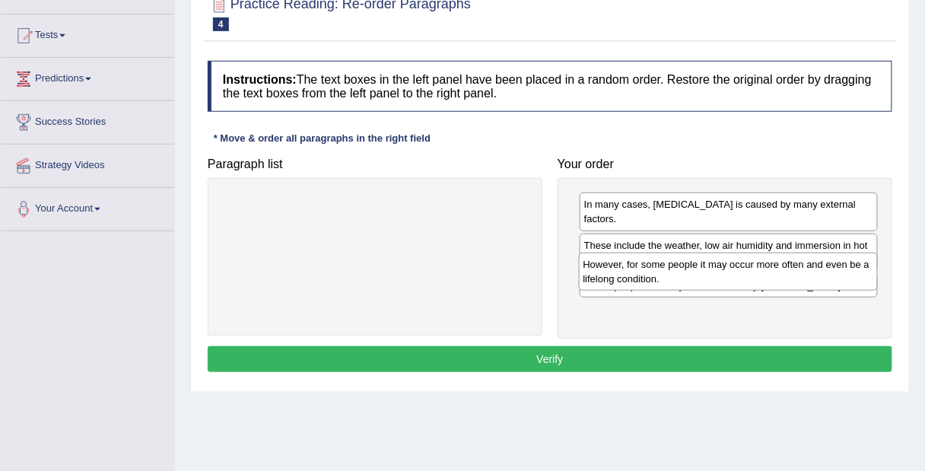
drag, startPoint x: 654, startPoint y: 303, endPoint x: 653, endPoint y: 272, distance: 30.4
click at [653, 272] on div "However, for some people it may occur more often and even be a lifelong conditi…" at bounding box center [728, 272] width 299 height 38
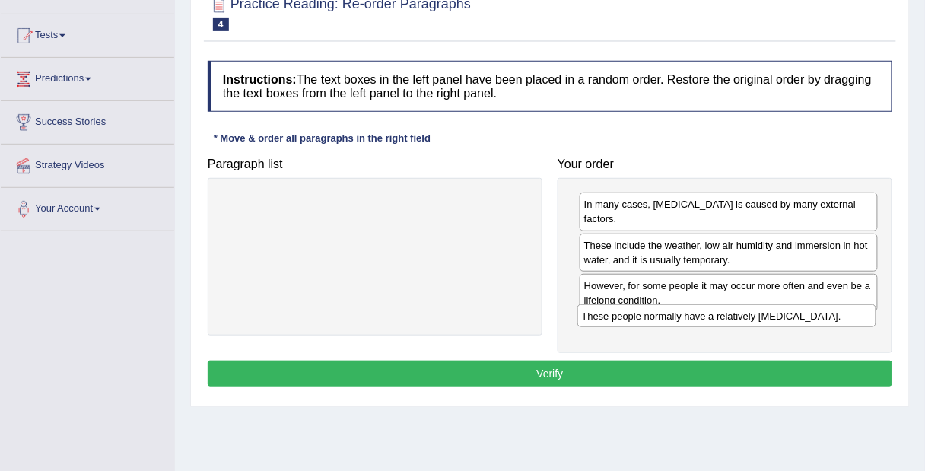
drag, startPoint x: 653, startPoint y: 268, endPoint x: 651, endPoint y: 314, distance: 45.7
click at [651, 314] on div "These people normally have a relatively sensitive skin." at bounding box center [727, 315] width 299 height 23
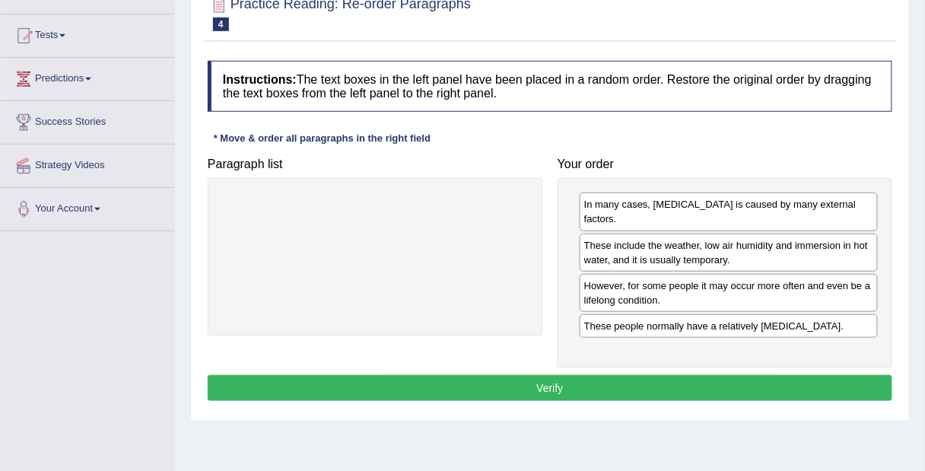
click at [579, 375] on button "Verify" at bounding box center [550, 388] width 685 height 26
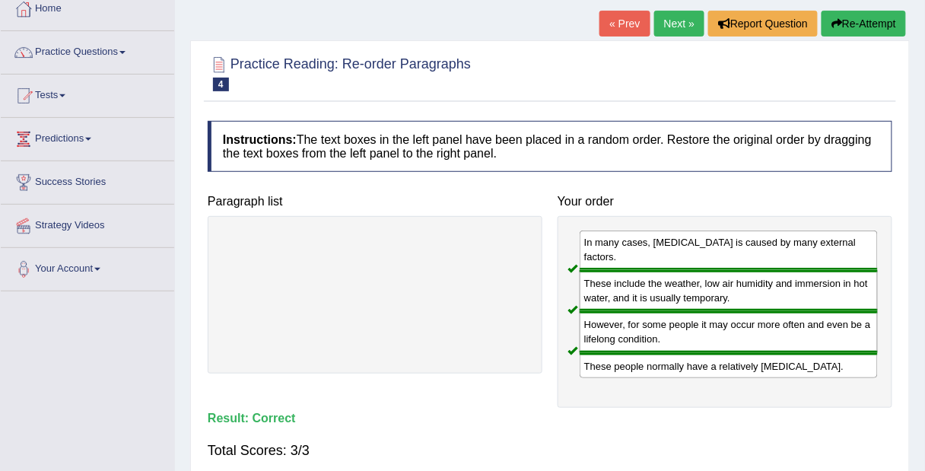
scroll to position [53, 0]
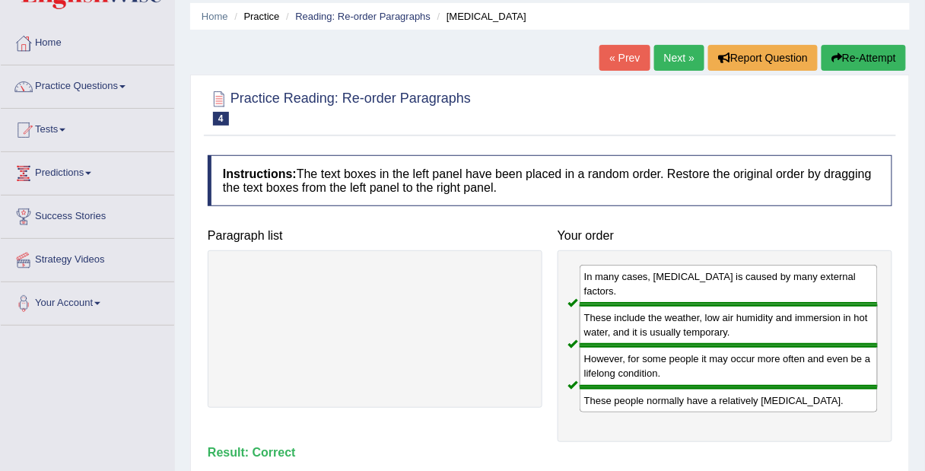
click at [665, 58] on link "Next »" at bounding box center [679, 58] width 50 height 26
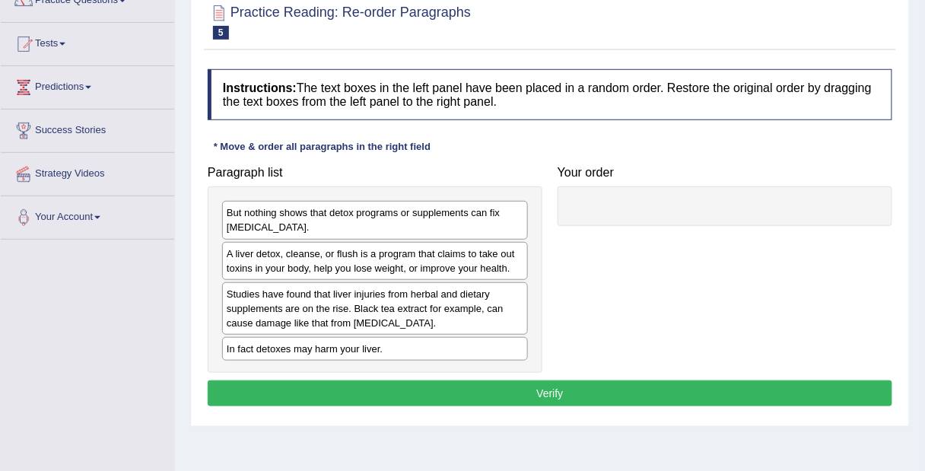
scroll to position [141, 0]
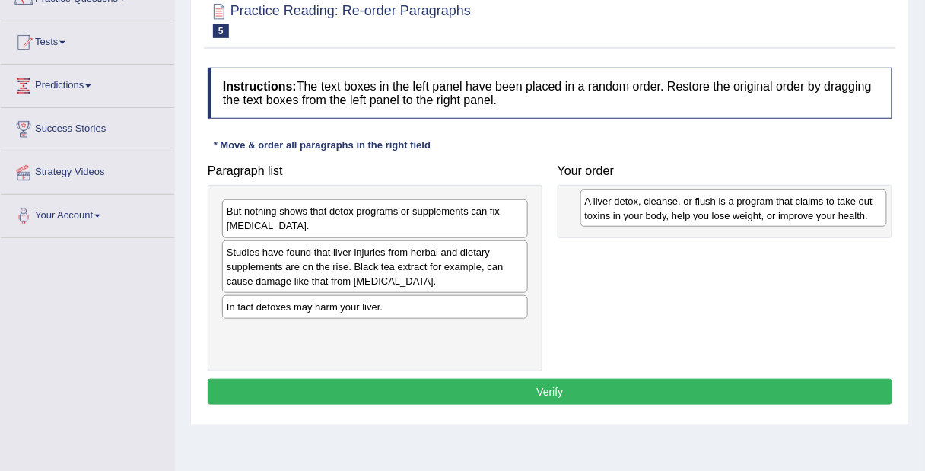
drag, startPoint x: 297, startPoint y: 263, endPoint x: 655, endPoint y: 212, distance: 361.9
click at [655, 212] on div "A liver detox, cleanse, or flush is a program that claims to take out toxins in…" at bounding box center [734, 208] width 307 height 38
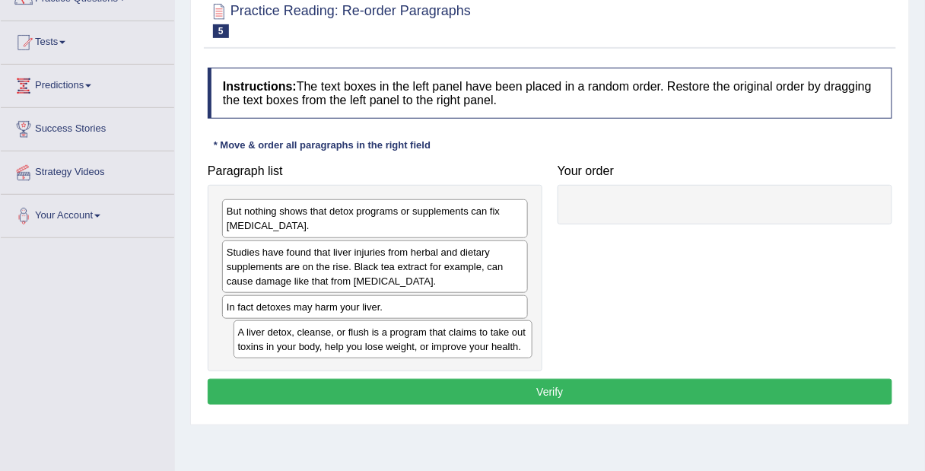
drag, startPoint x: 618, startPoint y: 217, endPoint x: 272, endPoint y: 338, distance: 366.8
click at [272, 338] on div "A liver detox, cleanse, or flush is a program that claims to take out toxins in…" at bounding box center [383, 339] width 299 height 38
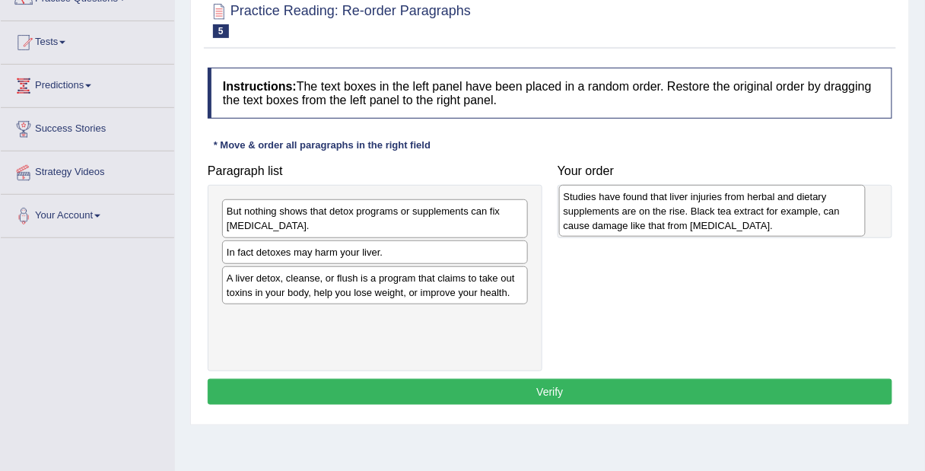
drag, startPoint x: 316, startPoint y: 256, endPoint x: 654, endPoint y: 189, distance: 345.2
click at [654, 189] on div "Studies have found that liver injuries from herbal and dietary supplements are …" at bounding box center [712, 211] width 307 height 53
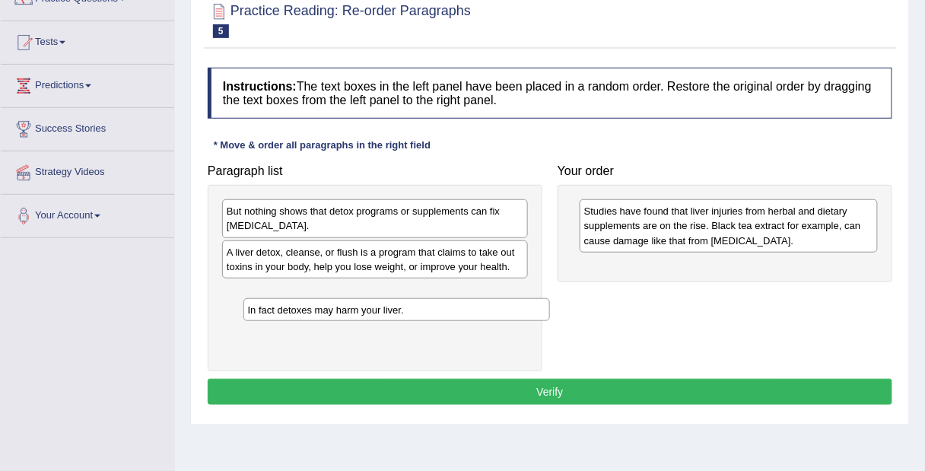
drag, startPoint x: 419, startPoint y: 249, endPoint x: 435, endPoint y: 303, distance: 56.1
click at [435, 303] on div "In fact detoxes may harm your liver." at bounding box center [397, 309] width 307 height 23
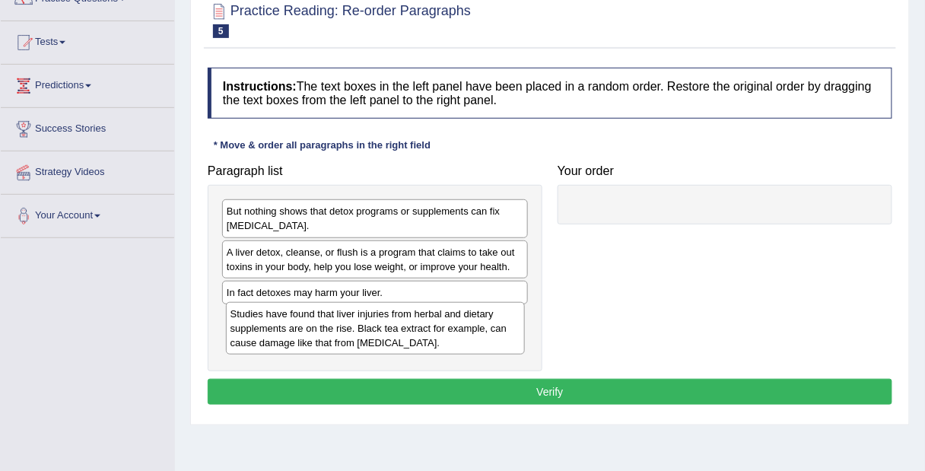
drag, startPoint x: 686, startPoint y: 233, endPoint x: 330, endPoint y: 336, distance: 370.1
click at [330, 336] on div "Studies have found that liver injuries from herbal and dietary supplements are …" at bounding box center [375, 328] width 299 height 53
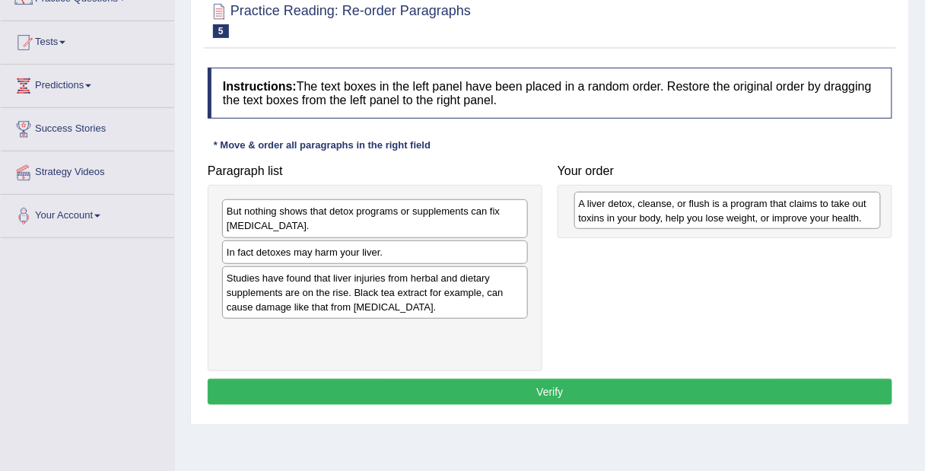
drag, startPoint x: 387, startPoint y: 256, endPoint x: 738, endPoint y: 208, distance: 354.8
click at [738, 208] on div "A liver detox, cleanse, or flush is a program that claims to take out toxins in…" at bounding box center [728, 211] width 307 height 38
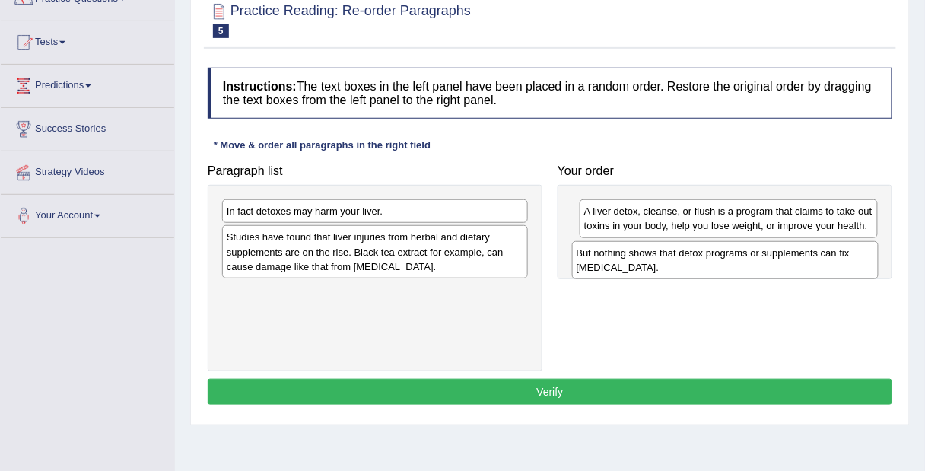
drag, startPoint x: 430, startPoint y: 218, endPoint x: 780, endPoint y: 260, distance: 352.5
click at [780, 260] on div "But nothing shows that detox programs or supplements can fix liver damage." at bounding box center [725, 260] width 307 height 38
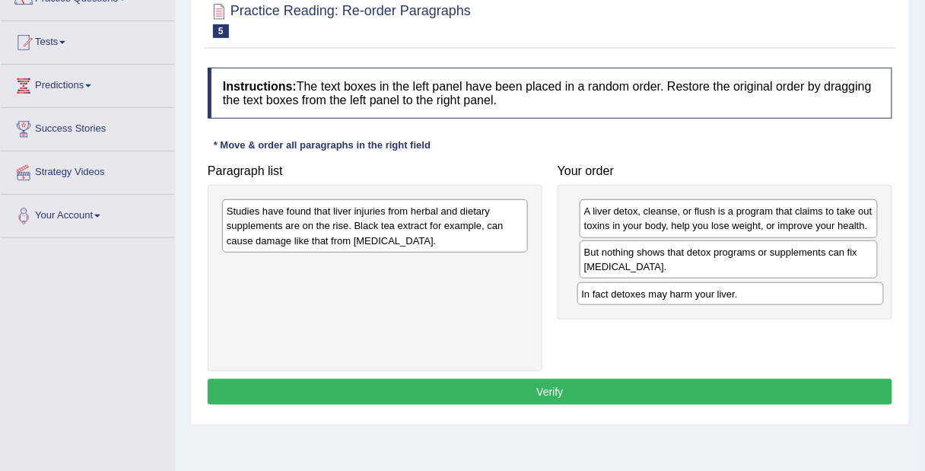
drag, startPoint x: 473, startPoint y: 212, endPoint x: 827, endPoint y: 296, distance: 364.3
click at [827, 296] on div "In fact detoxes may harm your liver." at bounding box center [731, 293] width 307 height 23
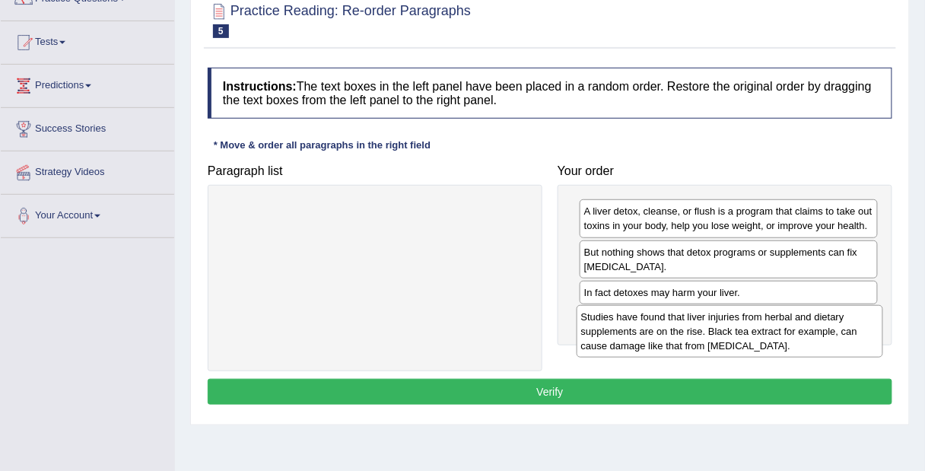
drag, startPoint x: 493, startPoint y: 222, endPoint x: 848, endPoint y: 328, distance: 370.0
click at [848, 328] on div "Studies have found that liver injuries from herbal and dietary supplements are …" at bounding box center [730, 331] width 307 height 53
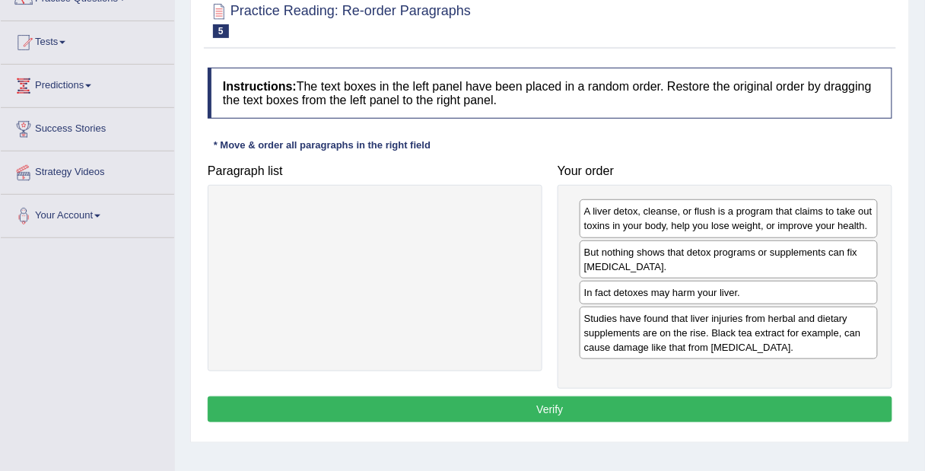
click at [737, 403] on button "Verify" at bounding box center [550, 409] width 685 height 26
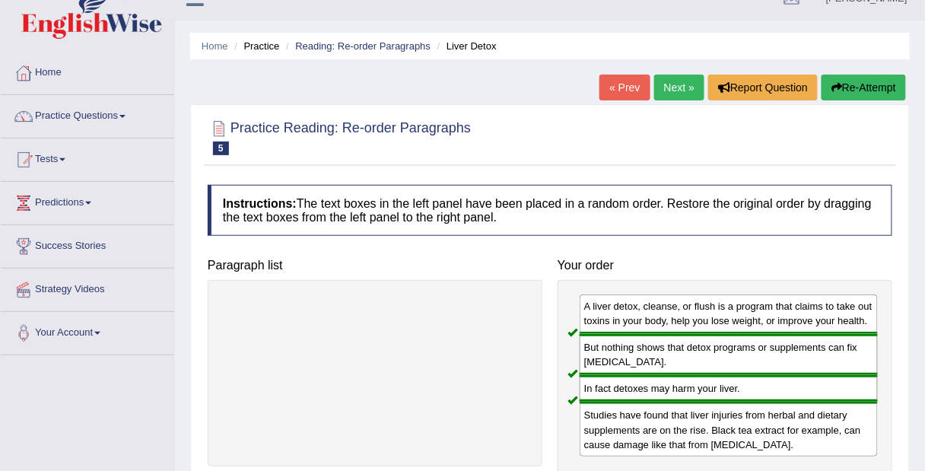
scroll to position [21, 0]
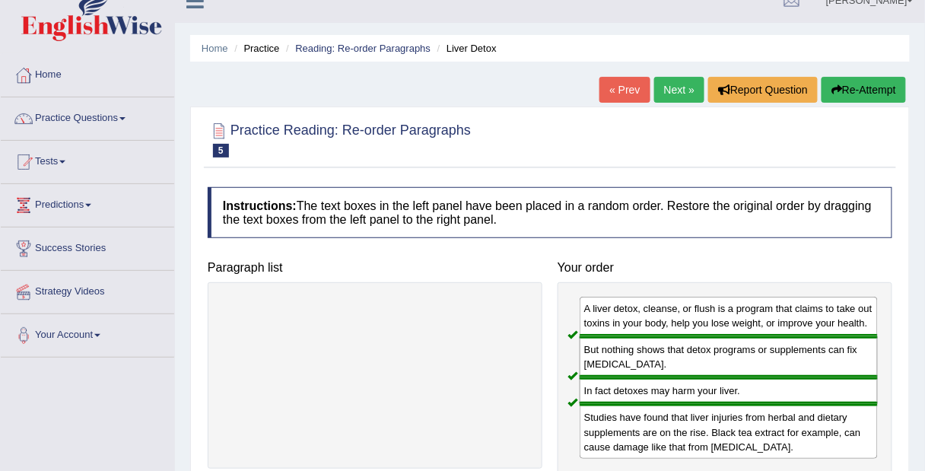
click at [682, 85] on link "Next »" at bounding box center [679, 90] width 50 height 26
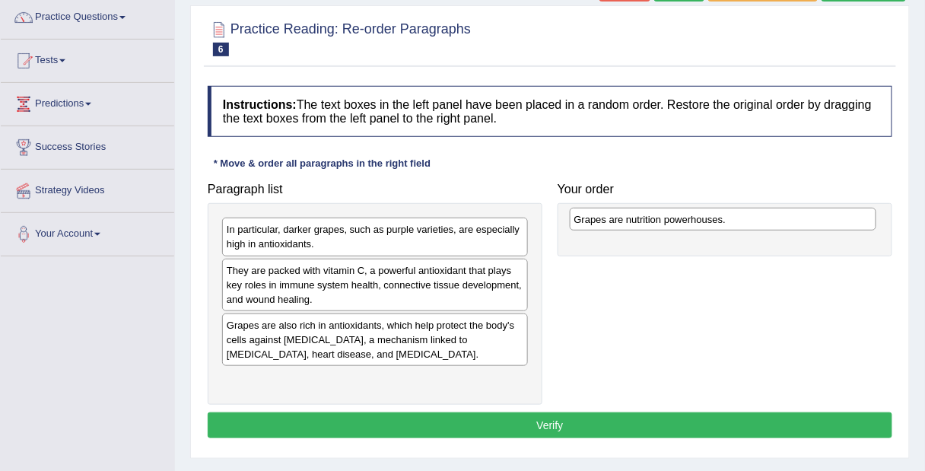
drag, startPoint x: 435, startPoint y: 228, endPoint x: 779, endPoint y: 218, distance: 344.1
click at [779, 218] on div "Grapes are nutrition powerhouses." at bounding box center [723, 219] width 307 height 23
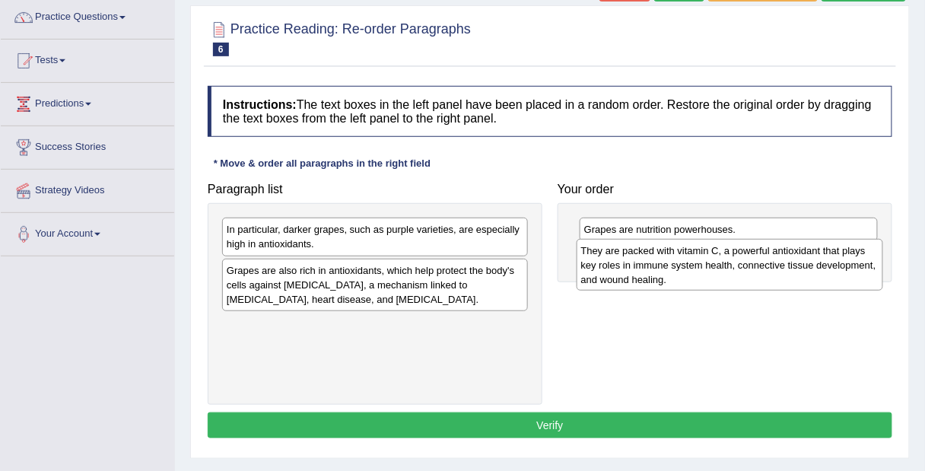
drag, startPoint x: 412, startPoint y: 273, endPoint x: 767, endPoint y: 254, distance: 355.1
click at [767, 254] on div "They are packed with vitamin C, a powerful antioxidant that plays key roles in …" at bounding box center [730, 265] width 307 height 53
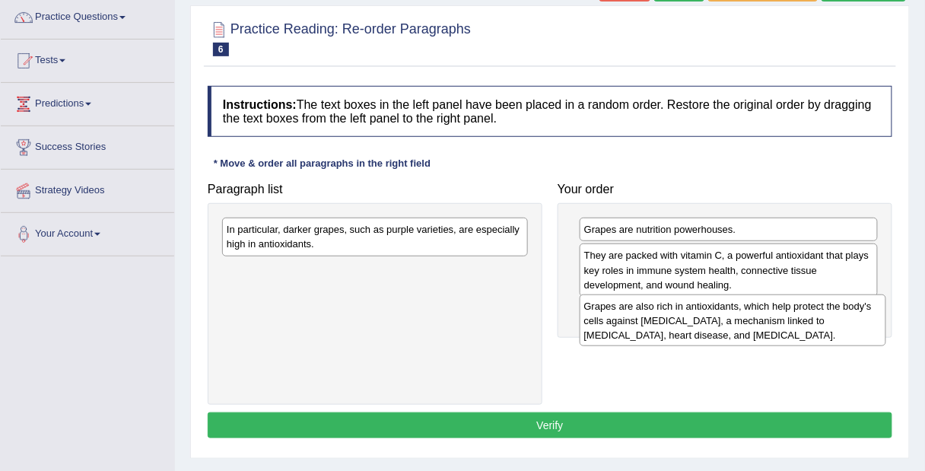
drag, startPoint x: 389, startPoint y: 283, endPoint x: 746, endPoint y: 320, distance: 359.5
click at [746, 320] on div "Grapes are also rich in antioxidants, which help protect the body's cells again…" at bounding box center [733, 320] width 307 height 53
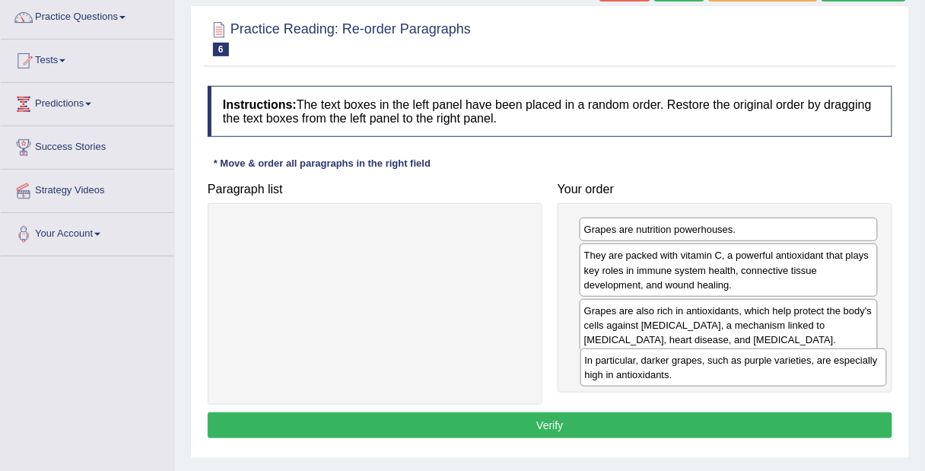
drag, startPoint x: 409, startPoint y: 234, endPoint x: 767, endPoint y: 364, distance: 380.6
click at [767, 364] on div "In particular, darker grapes, such as purple varieties, are especially high in …" at bounding box center [734, 368] width 307 height 38
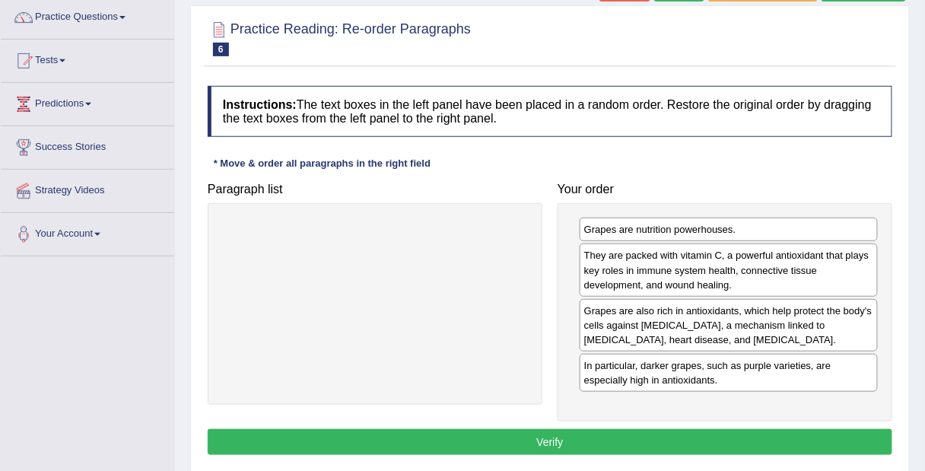
click at [616, 435] on button "Verify" at bounding box center [550, 442] width 685 height 26
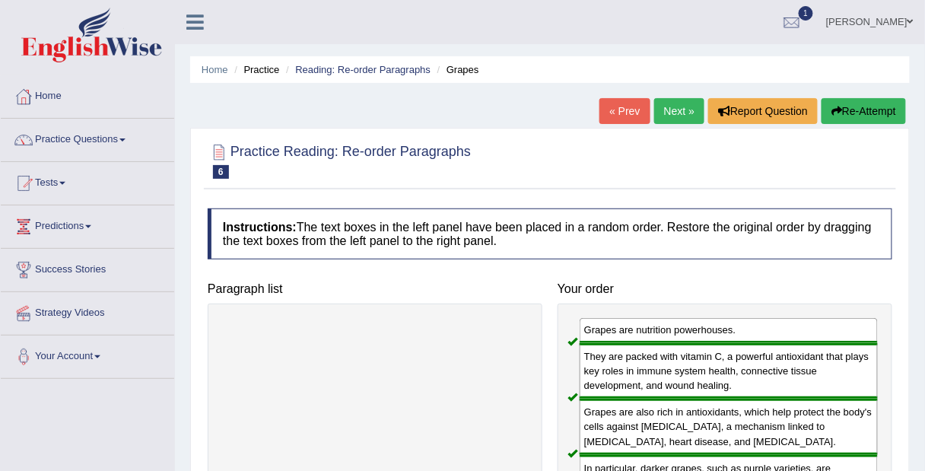
click at [672, 115] on link "Next »" at bounding box center [679, 111] width 50 height 26
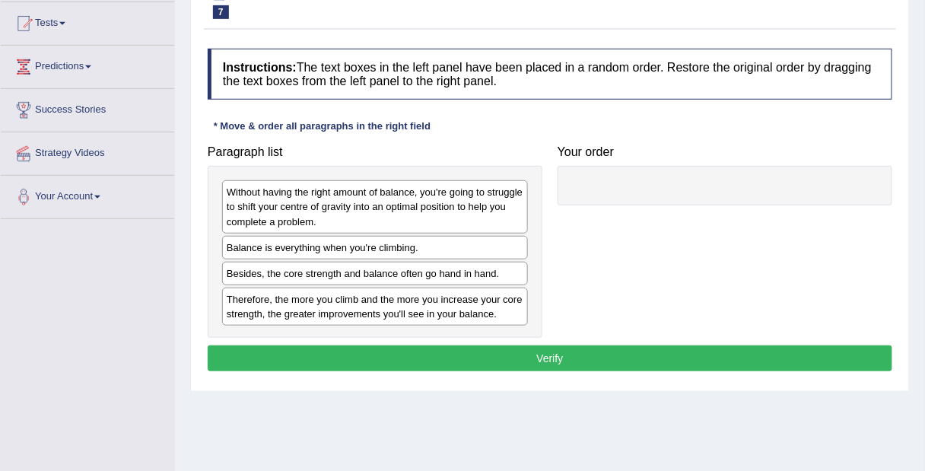
scroll to position [161, 0]
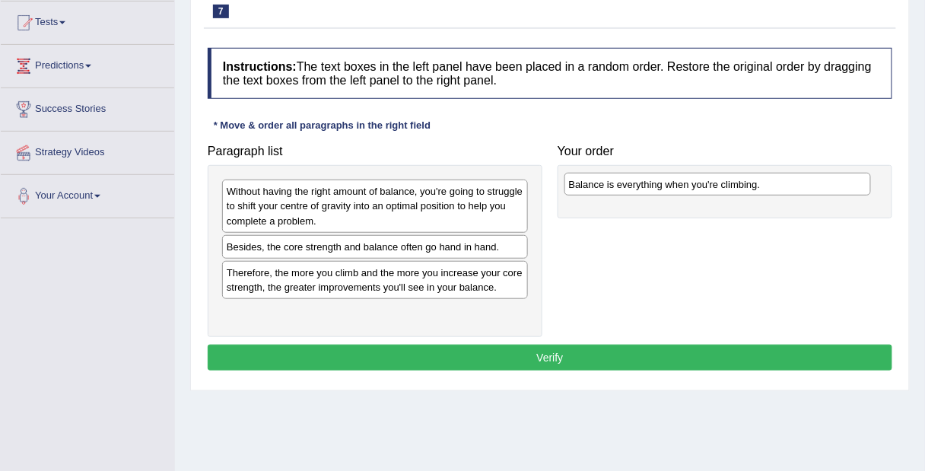
drag, startPoint x: 435, startPoint y: 242, endPoint x: 777, endPoint y: 180, distance: 348.1
click at [777, 180] on div "Balance is everything when you're climbing." at bounding box center [718, 184] width 307 height 23
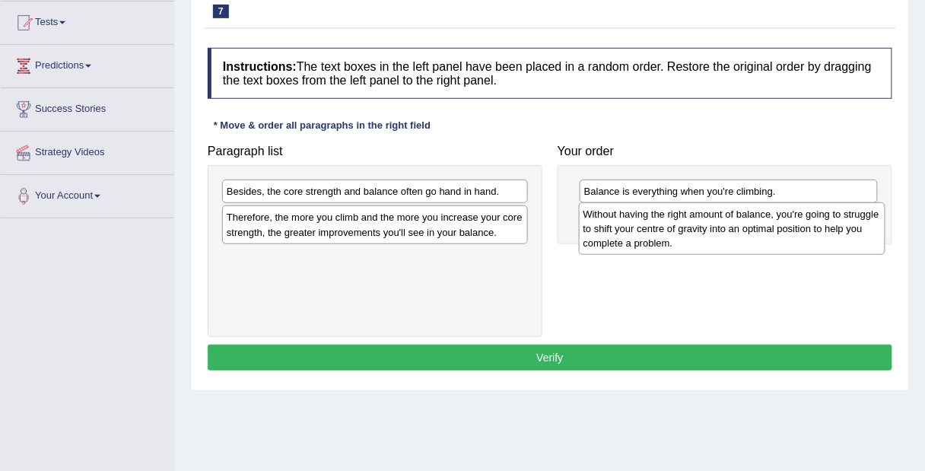
drag, startPoint x: 450, startPoint y: 210, endPoint x: 807, endPoint y: 233, distance: 357.6
click at [807, 233] on div "Without having the right amount of balance, you're going to struggle to shift y…" at bounding box center [732, 228] width 307 height 53
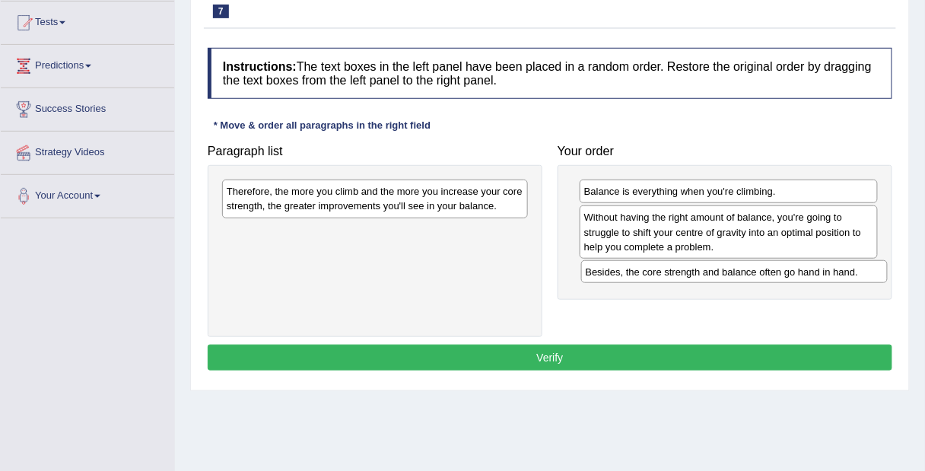
drag, startPoint x: 457, startPoint y: 189, endPoint x: 816, endPoint y: 270, distance: 368.1
click at [816, 270] on div "Besides, the core strength and balance often go hand in hand." at bounding box center [734, 271] width 307 height 23
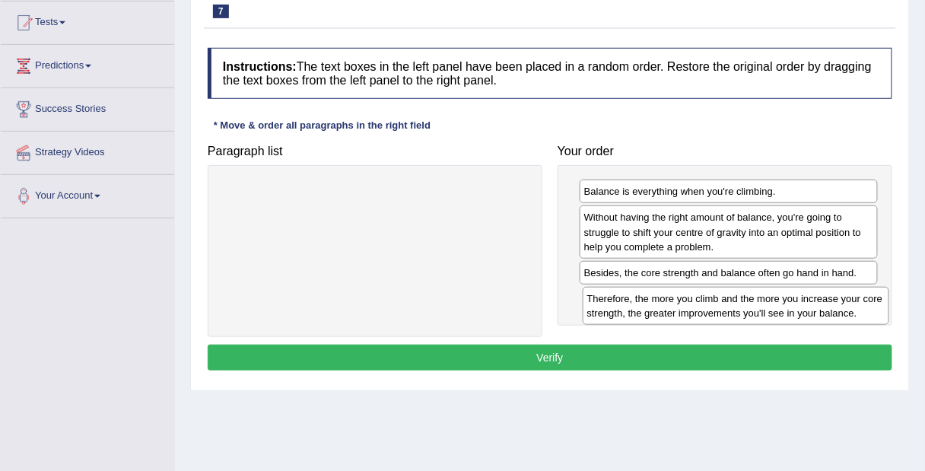
drag, startPoint x: 435, startPoint y: 191, endPoint x: 794, endPoint y: 298, distance: 374.6
click at [794, 298] on div "Therefore, the more you climb and the more you increase your core strength, the…" at bounding box center [736, 306] width 307 height 38
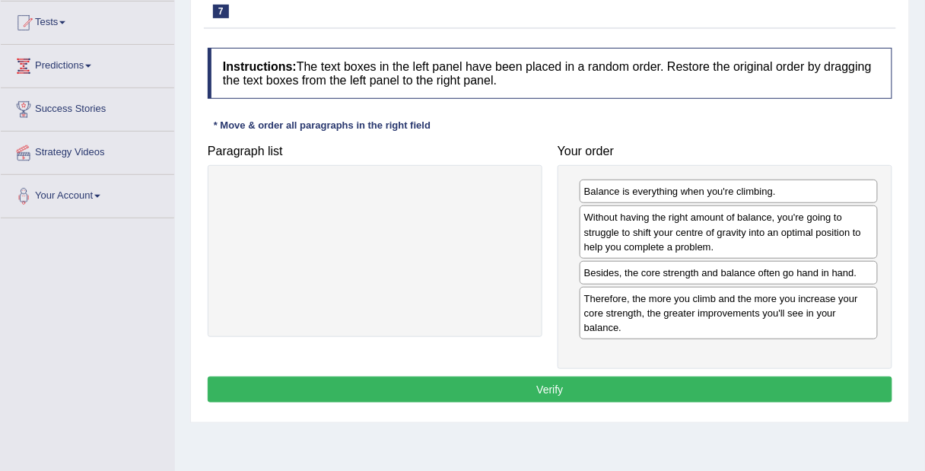
click at [550, 382] on button "Verify" at bounding box center [550, 390] width 685 height 26
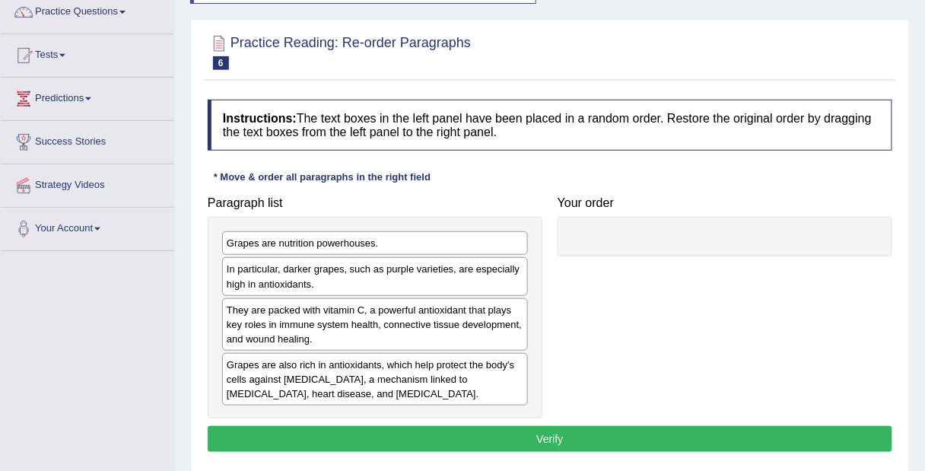
scroll to position [129, 0]
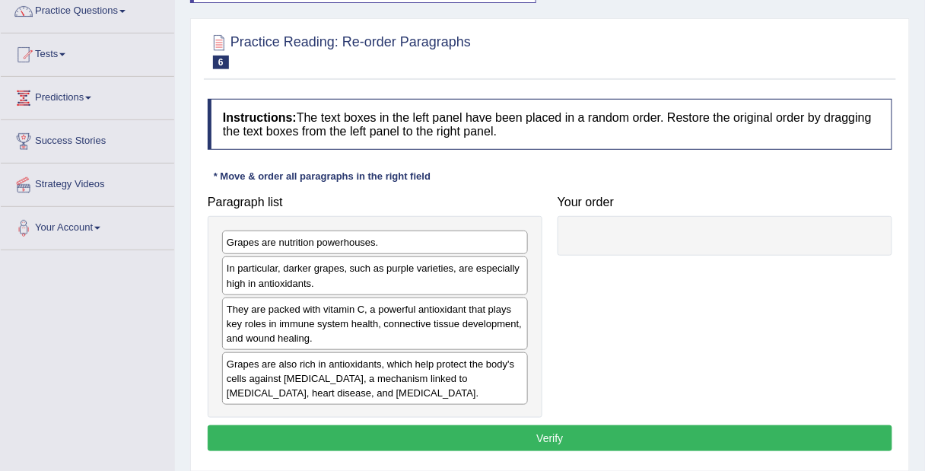
click at [34, 51] on div at bounding box center [23, 54] width 23 height 23
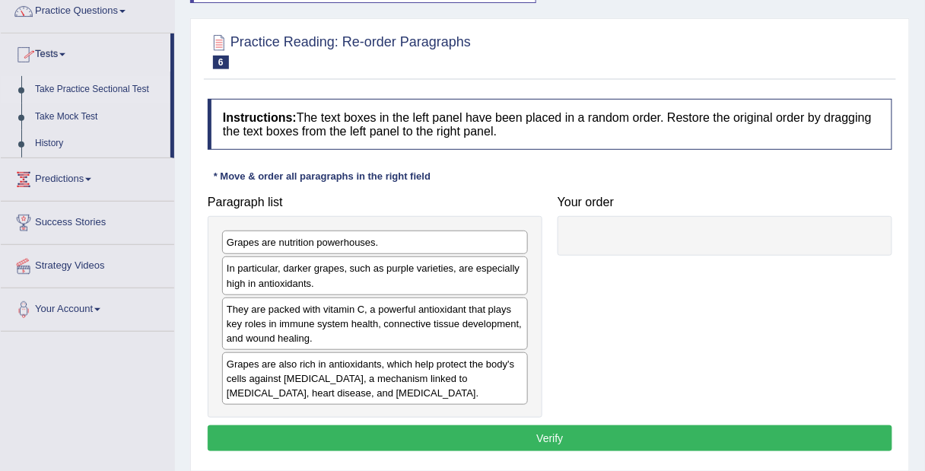
click at [52, 85] on link "Take Practice Sectional Test" at bounding box center [99, 89] width 142 height 27
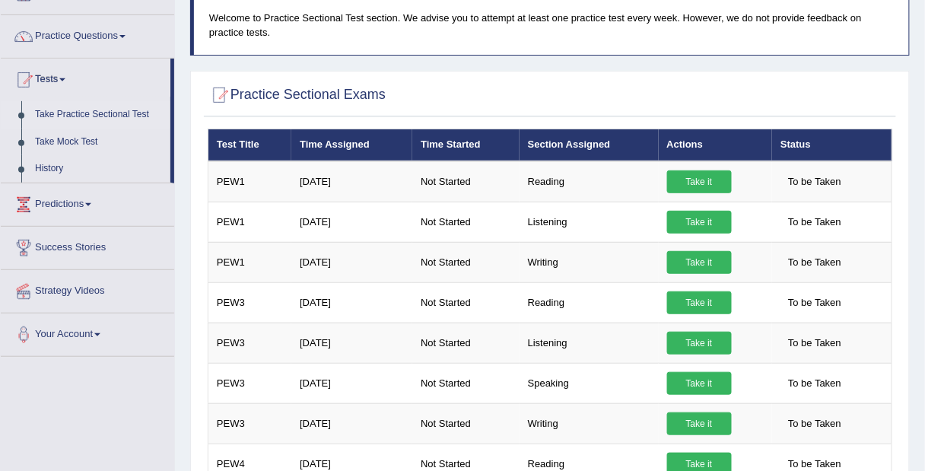
scroll to position [107, 0]
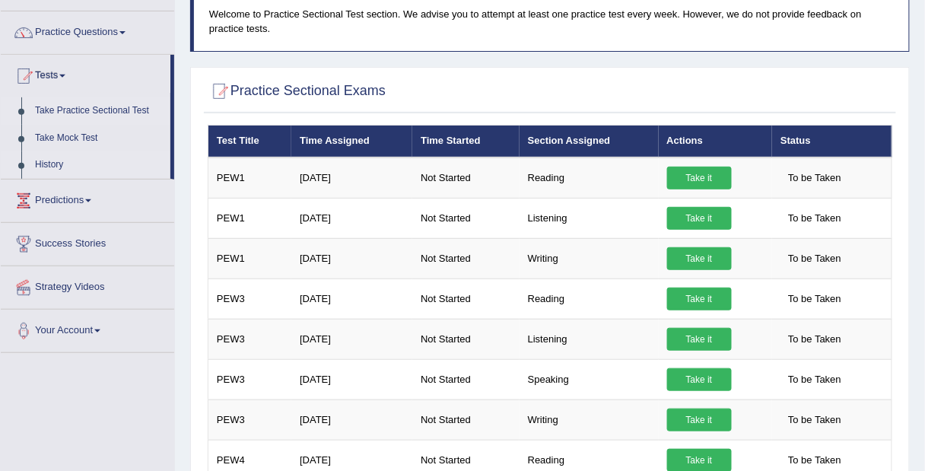
click at [43, 167] on link "History" at bounding box center [99, 164] width 142 height 27
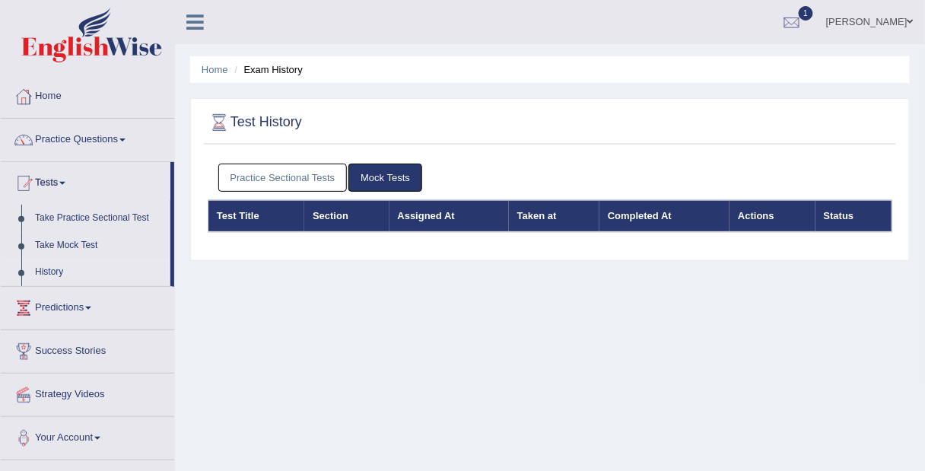
click at [279, 186] on link "Practice Sectional Tests" at bounding box center [282, 178] width 129 height 28
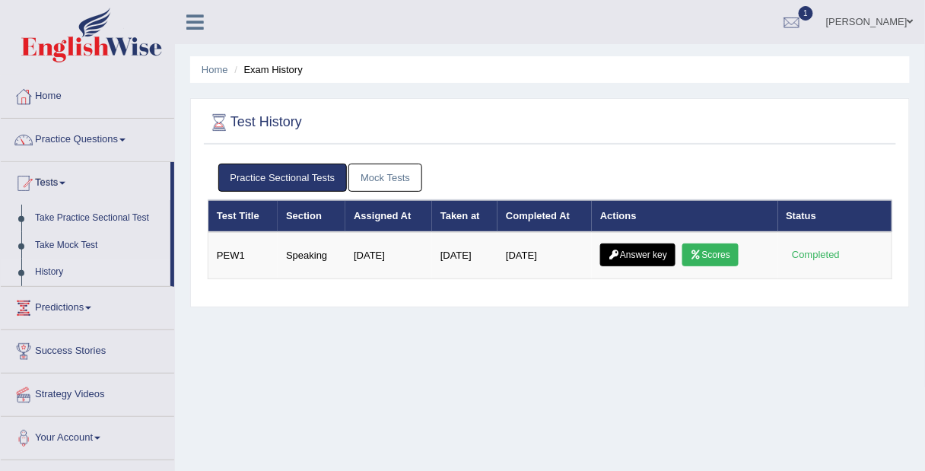
click at [718, 250] on link "Scores" at bounding box center [711, 255] width 56 height 23
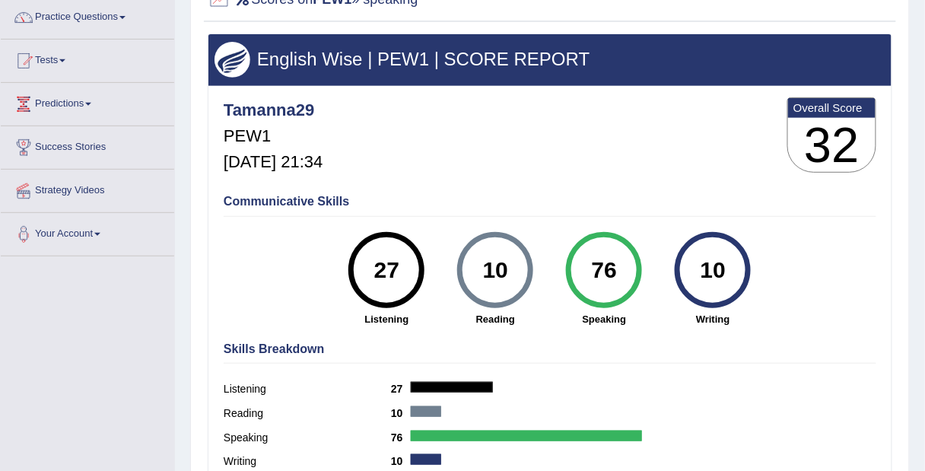
scroll to position [13, 0]
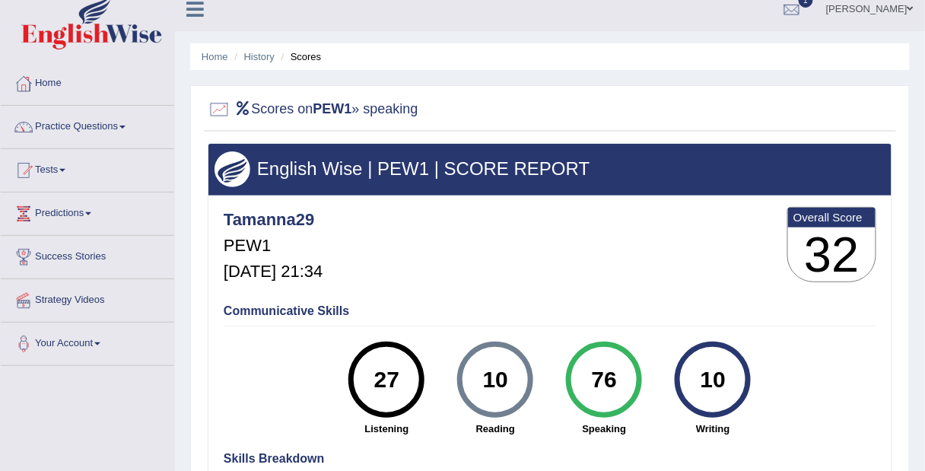
click at [49, 170] on link "Tests" at bounding box center [87, 168] width 173 height 38
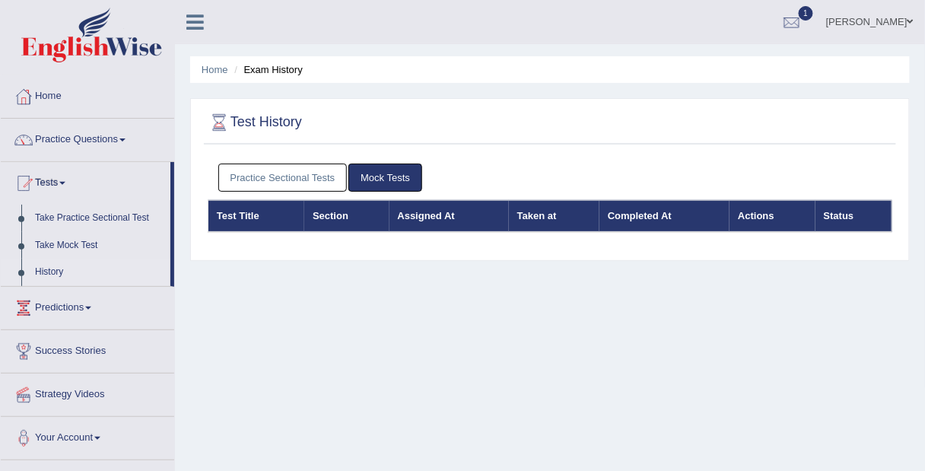
click at [275, 173] on link "Practice Sectional Tests" at bounding box center [282, 178] width 129 height 28
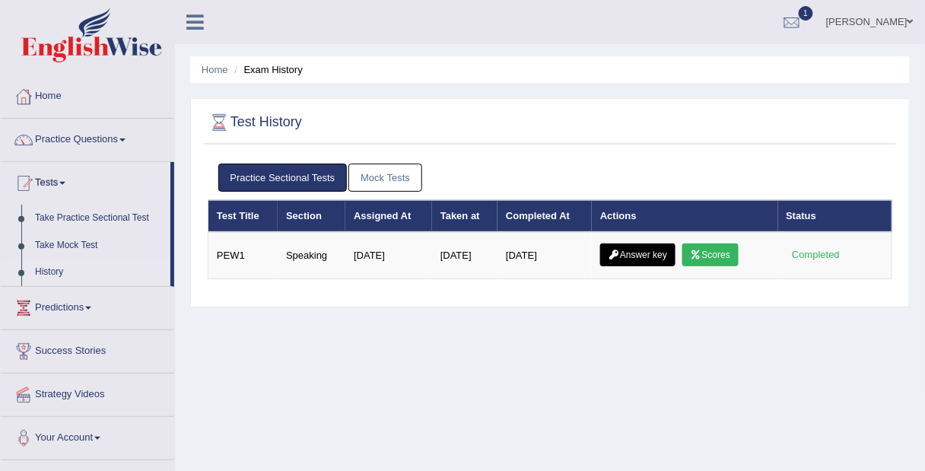
click at [641, 250] on link "Answer key" at bounding box center [637, 255] width 75 height 23
